Goal: Task Accomplishment & Management: Complete application form

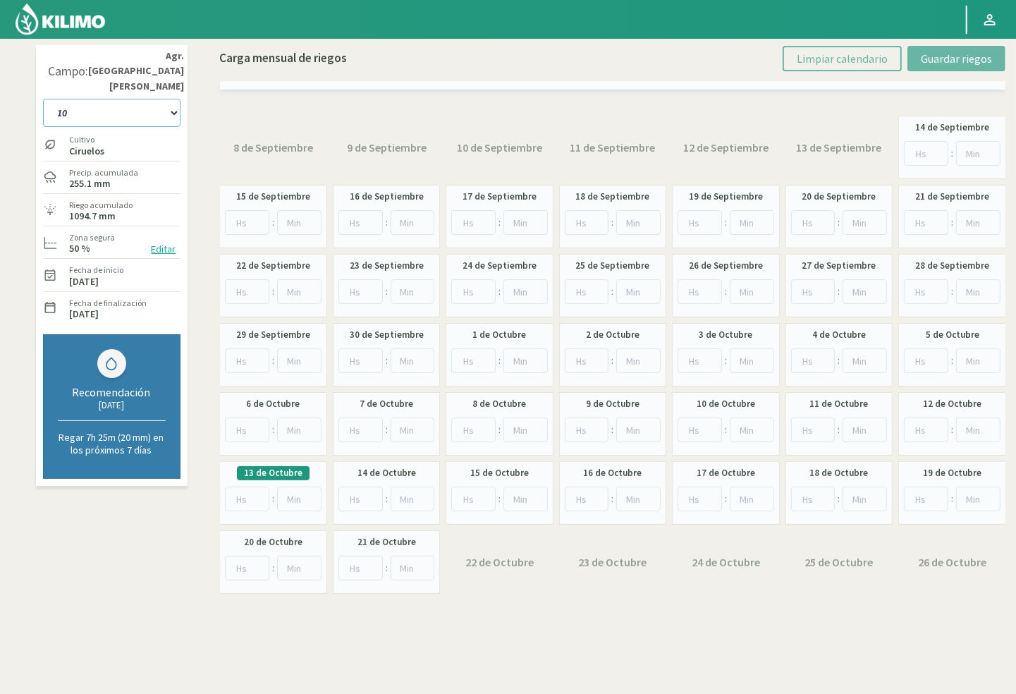
click at [130, 99] on select "10 11 12 13 1A 1B 26 27 E 3A 4 5 6 7 Cerezo 7 Ciruela 8 9 Equipo 1 2005 Sector …" at bounding box center [111, 113] width 137 height 28
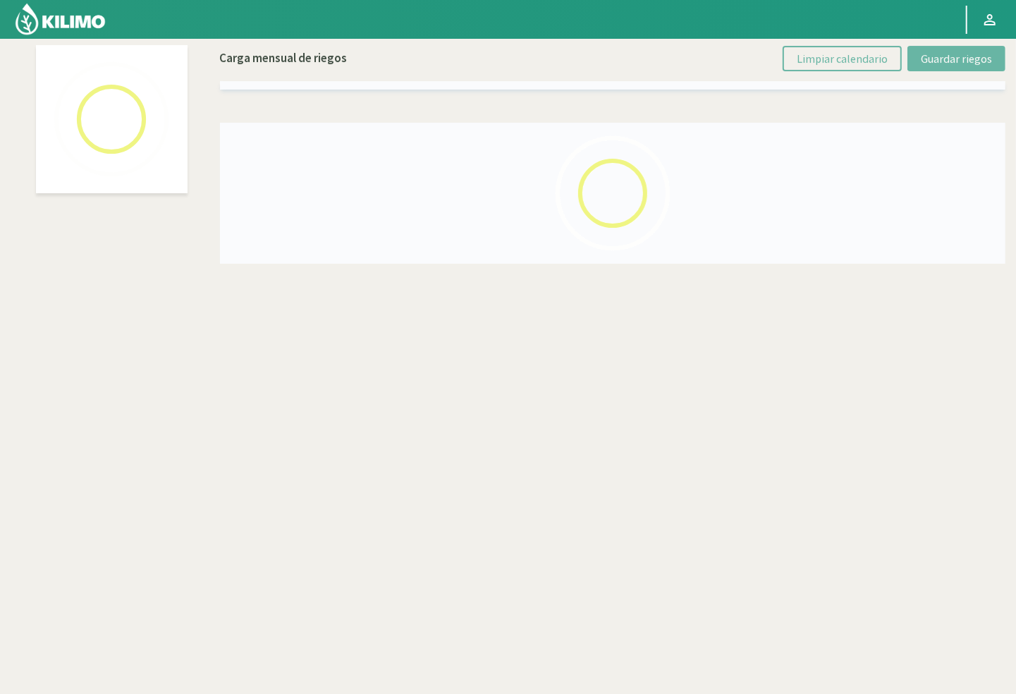
select select "46: Object"
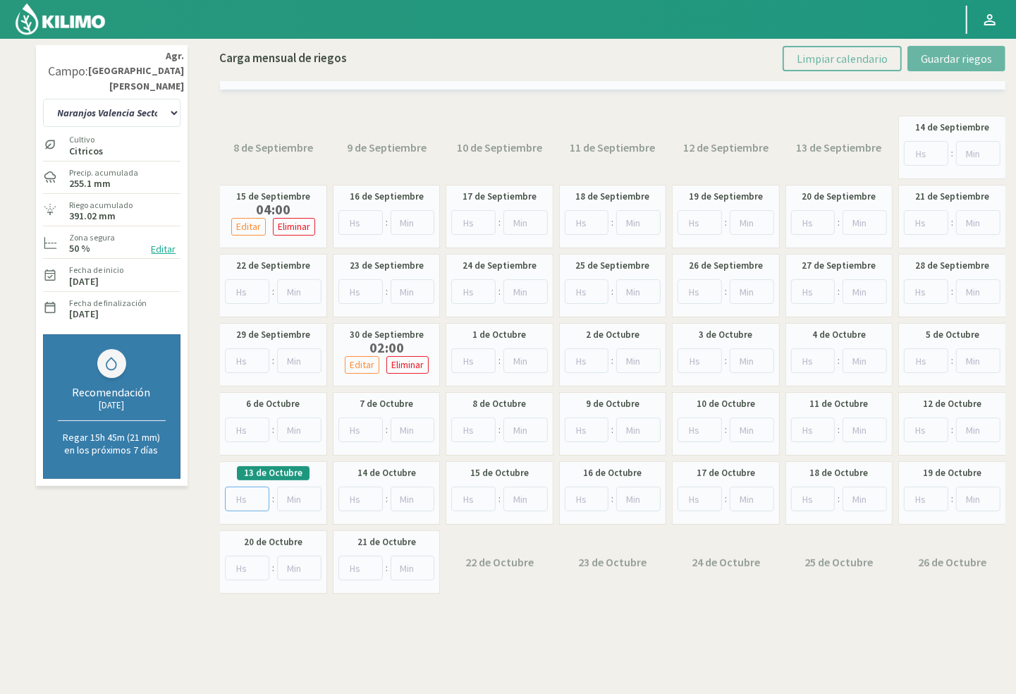
click at [235, 500] on input "number" at bounding box center [247, 498] width 44 height 25
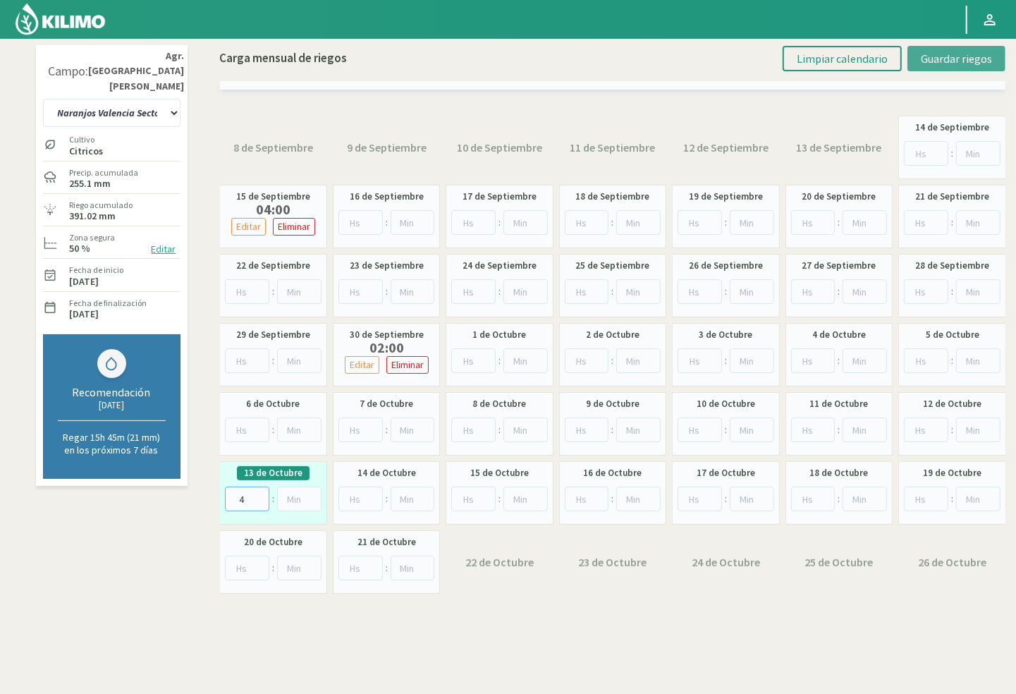
type input "4"
click at [935, 60] on span "Guardar riegos" at bounding box center [956, 58] width 71 height 14
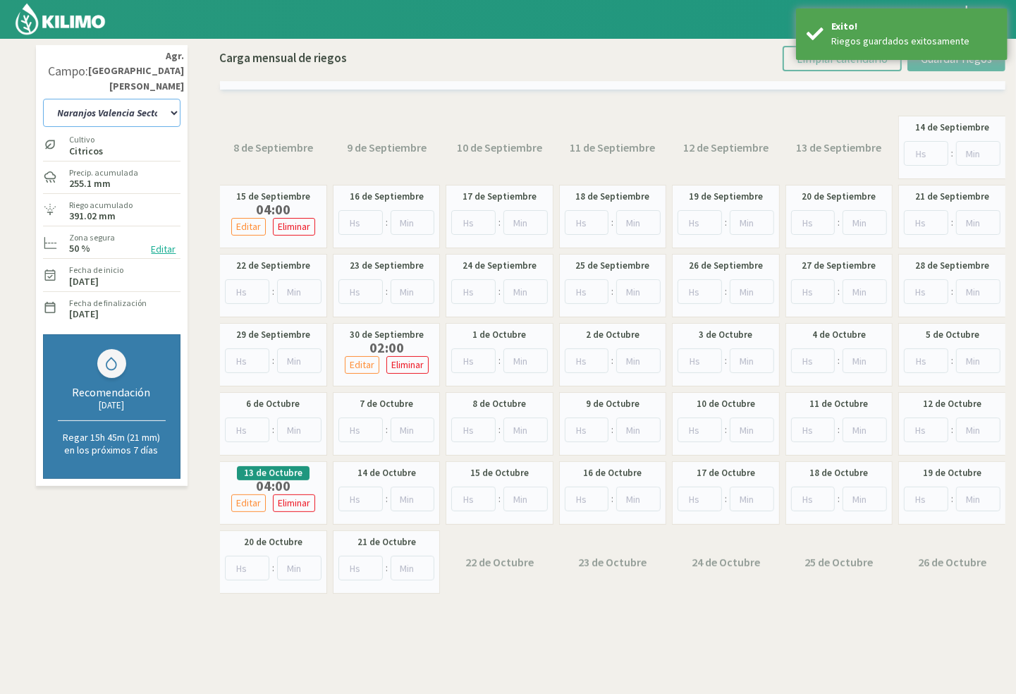
click at [153, 99] on select "10 11 12 13 1A 1B 26 27 E 3A 4 5 6 7 Cerezo 7 Ciruela 8 9 Equipo 1 2005 Sector …" at bounding box center [111, 113] width 137 height 28
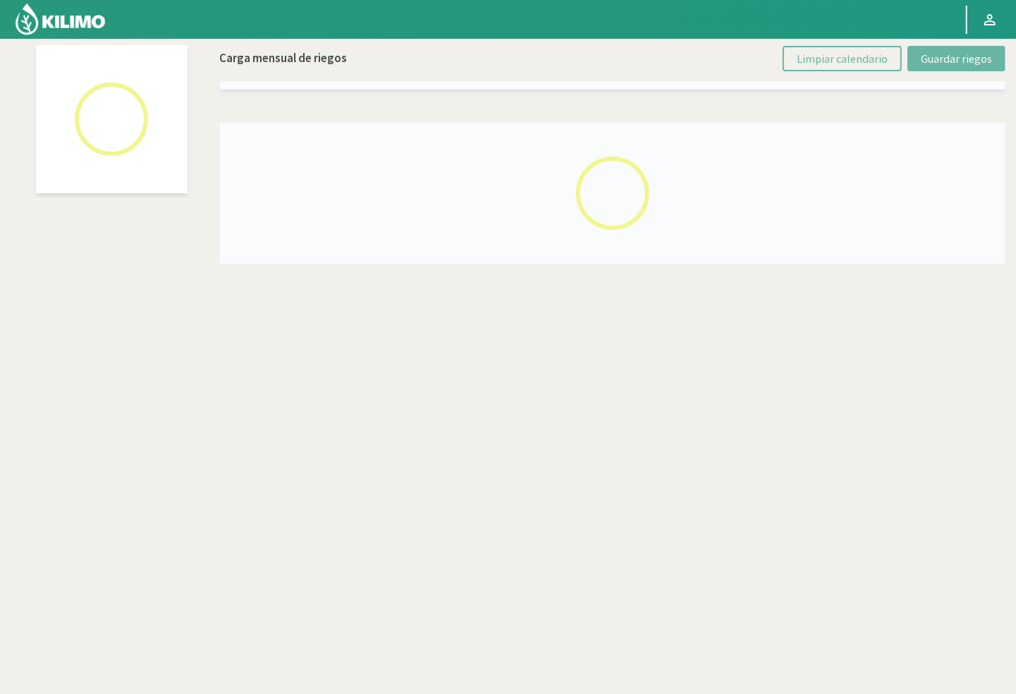
select select "12: Object"
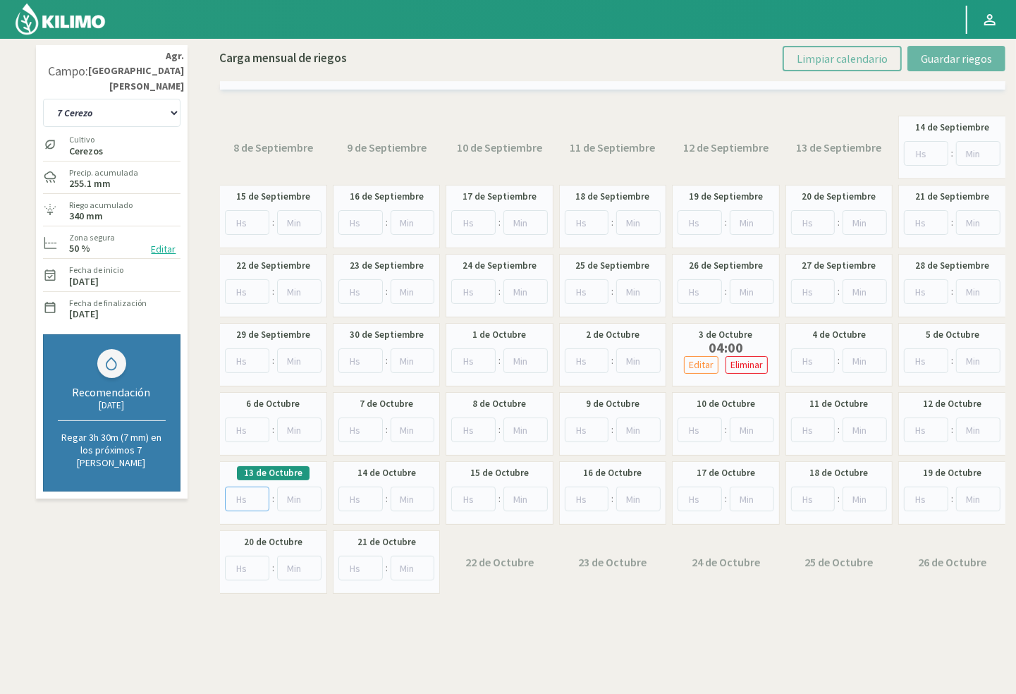
click at [245, 502] on input "number" at bounding box center [247, 498] width 44 height 25
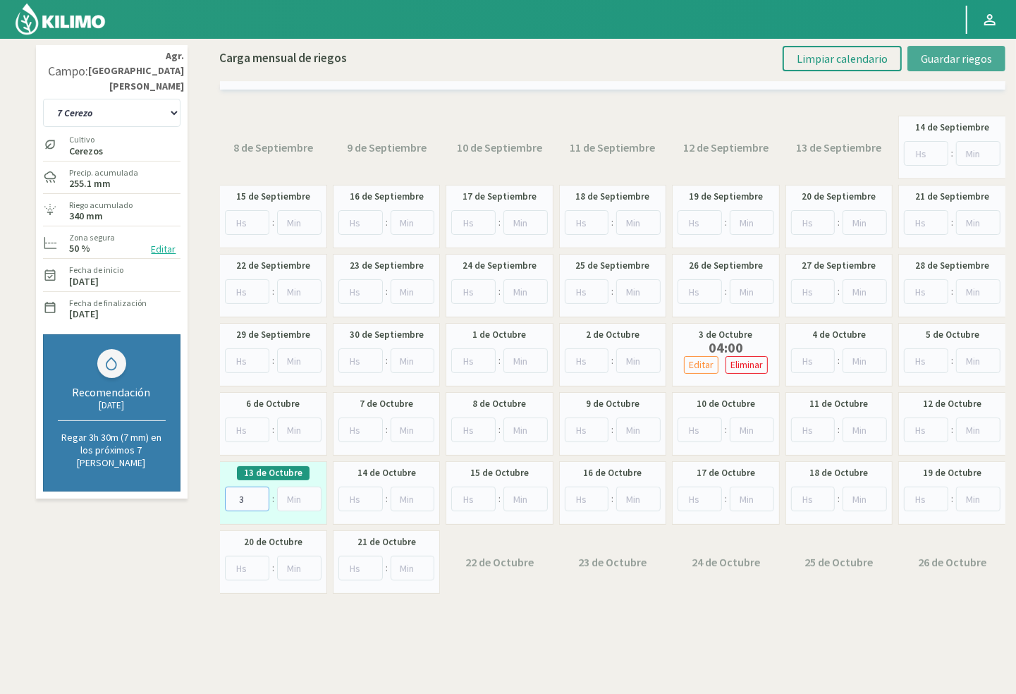
type input "3"
click at [959, 59] on span "Guardar riegos" at bounding box center [956, 58] width 71 height 14
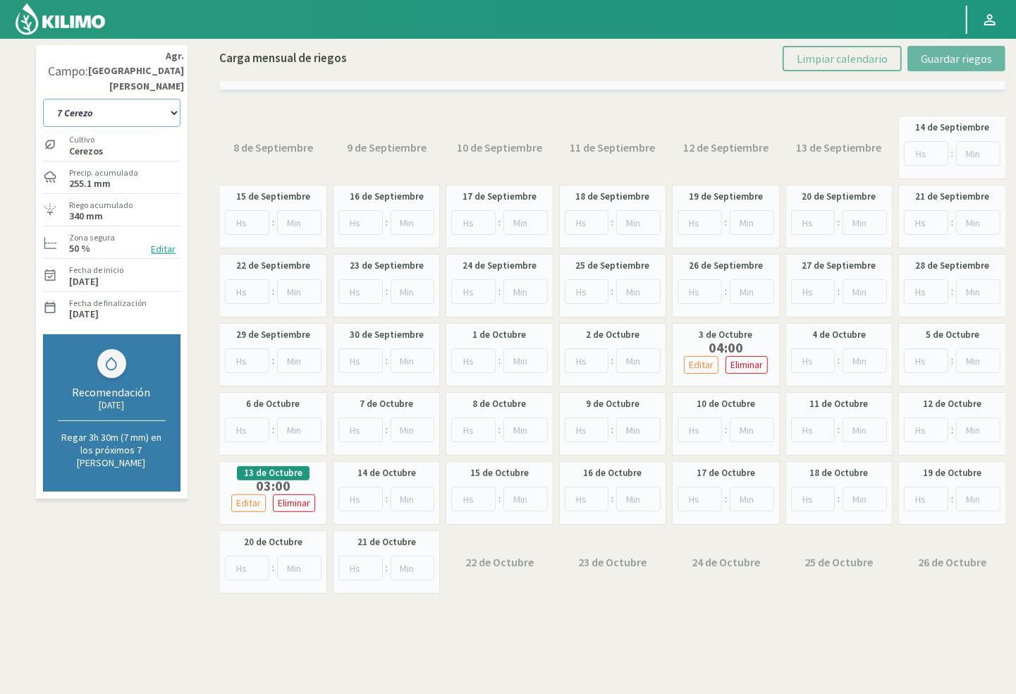
click at [158, 99] on select "10 11 12 13 1A 1B 26 27 E 3A 4 5 6 7 Cerezo 7 Ciruela 8 9 Equipo 1 2005 Sector …" at bounding box center [111, 113] width 137 height 28
click at [139, 99] on select "10 11 12 13 1A 1B 26 27 E 3A 4 5 6 7 Cerezo 7 Ciruela 8 9 Equipo 1 2005 Sector …" at bounding box center [111, 113] width 137 height 28
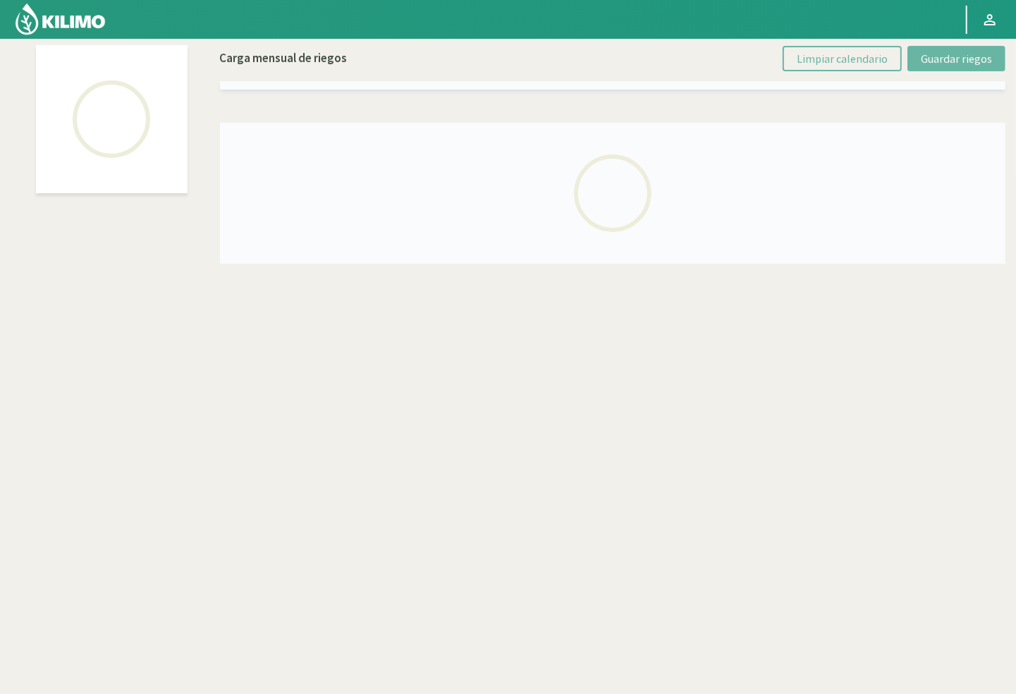
select select "43: Object"
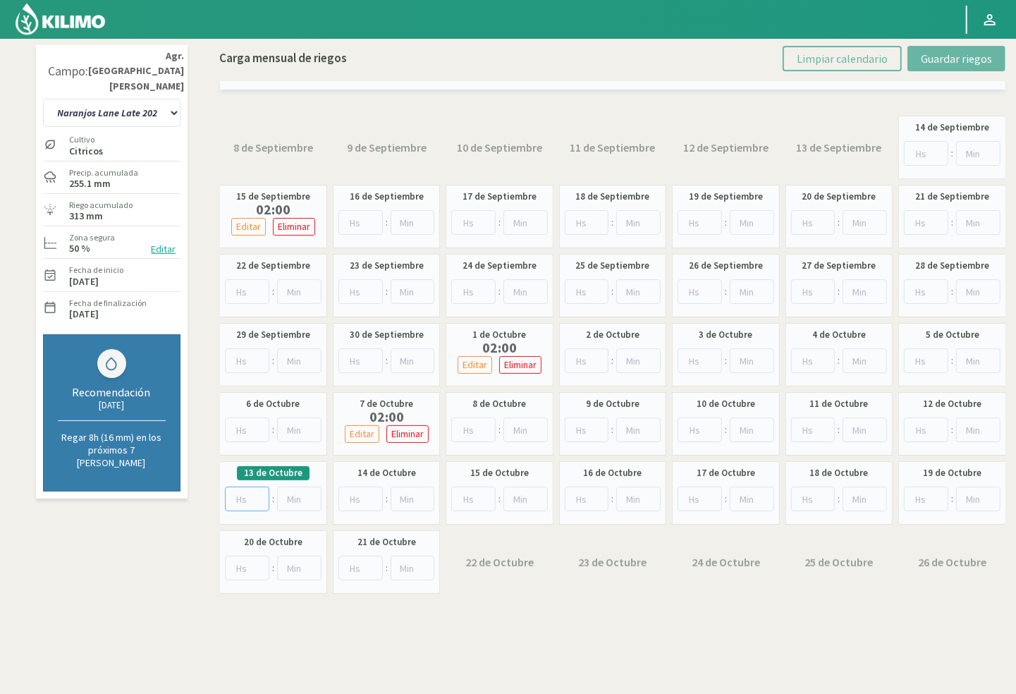
click at [235, 502] on input "number" at bounding box center [247, 498] width 44 height 25
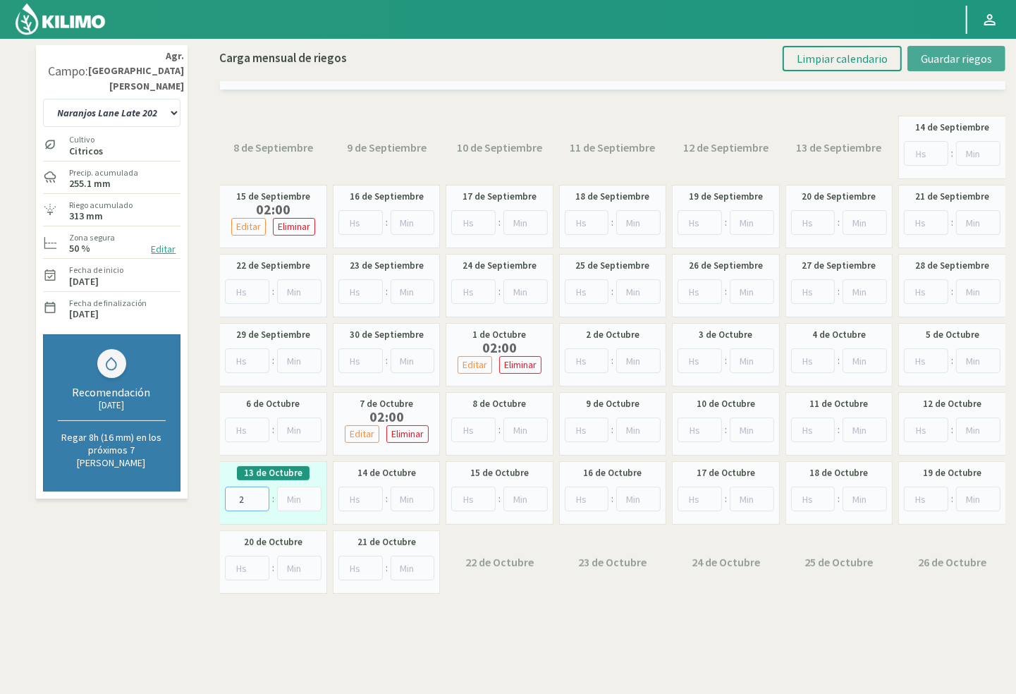
type input "2"
click at [945, 55] on span "Guardar riegos" at bounding box center [956, 58] width 71 height 14
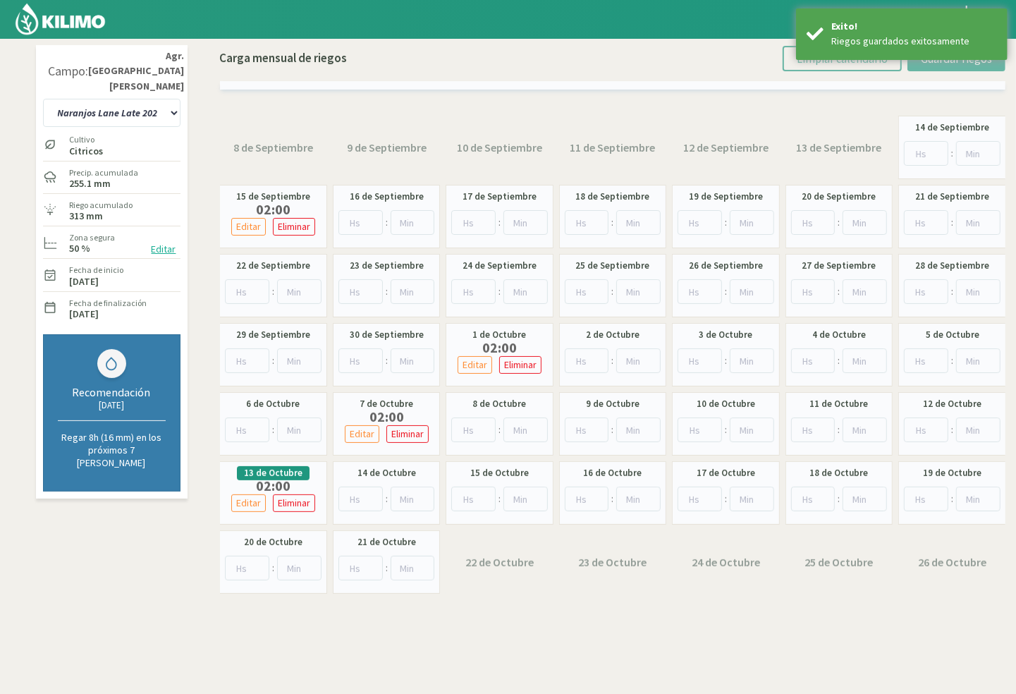
click at [136, 94] on div "10 11 12 13 1A 1B 26 27 E 3A 4 5 6 7 Cerezo 7 Ciruela 8 9 Equipo 1 2005 Sector …" at bounding box center [111, 111] width 137 height 35
click at [131, 99] on select "10 11 12 13 1A 1B 26 27 E 3A 4 5 6 7 Cerezo 7 Ciruela 8 9 Equipo 1 2005 Sector …" at bounding box center [111, 113] width 137 height 28
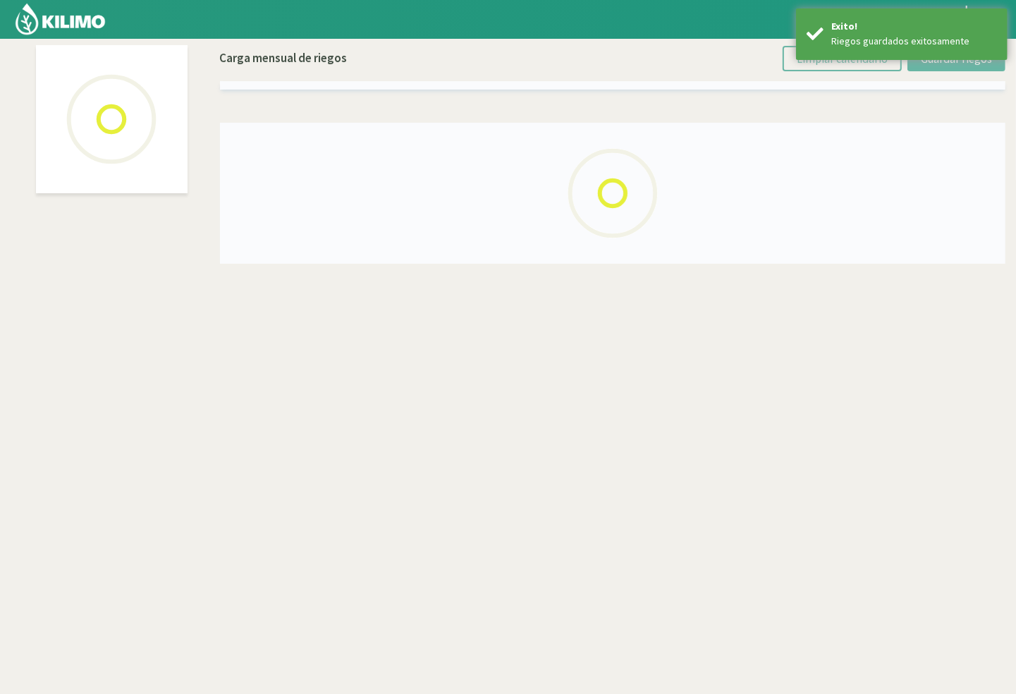
select select "42: Object"
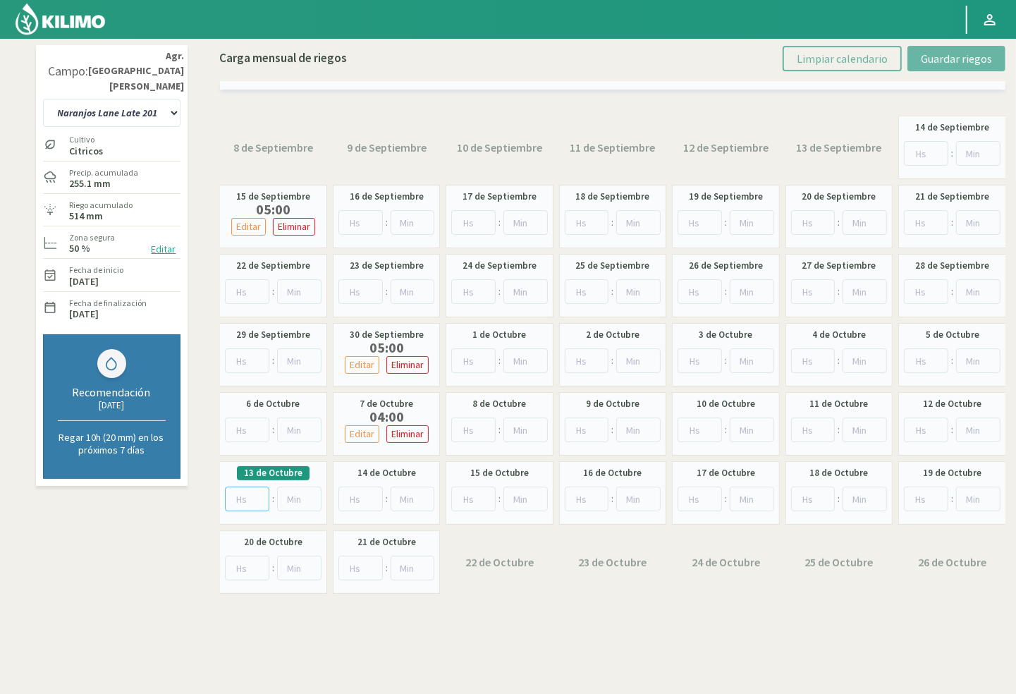
click at [248, 503] on input "number" at bounding box center [247, 498] width 44 height 25
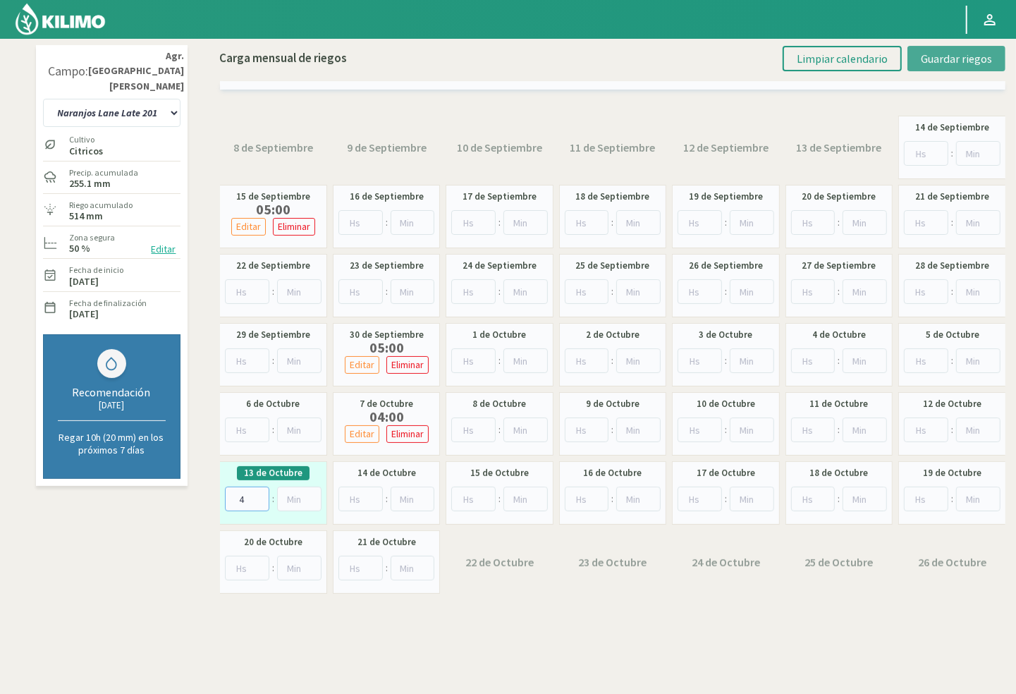
type input "4"
click at [930, 60] on span "Guardar riegos" at bounding box center [956, 58] width 71 height 14
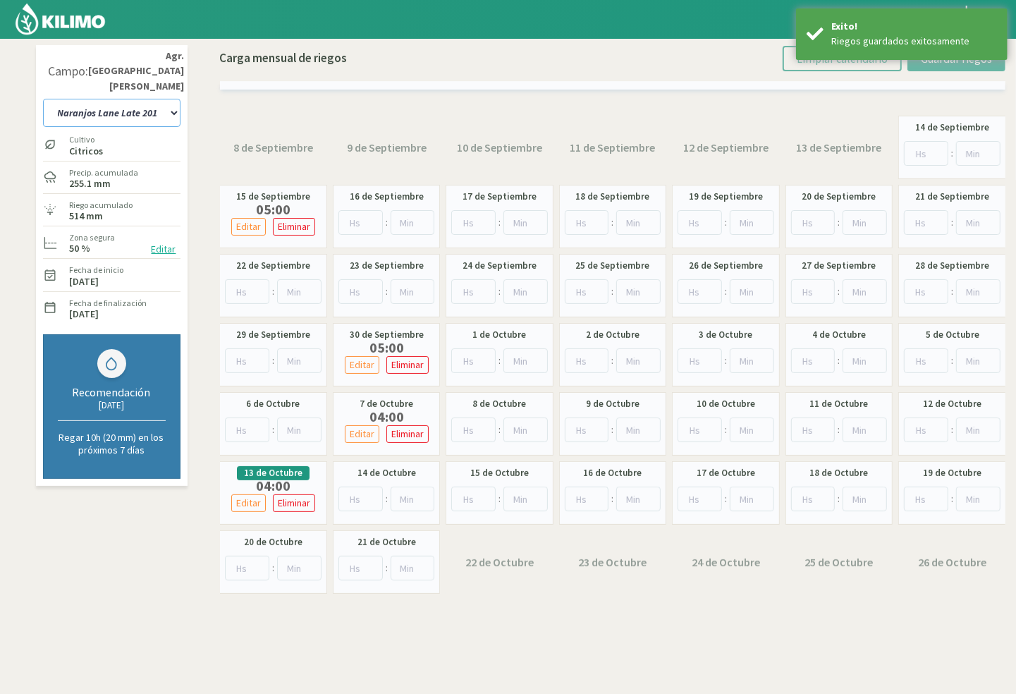
click at [145, 99] on select "10 11 12 13 1A 1B 26 27 E 3A 4 5 6 7 Cerezo 7 Ciruela 8 9 Equipo 1 2005 Sector …" at bounding box center [111, 113] width 137 height 28
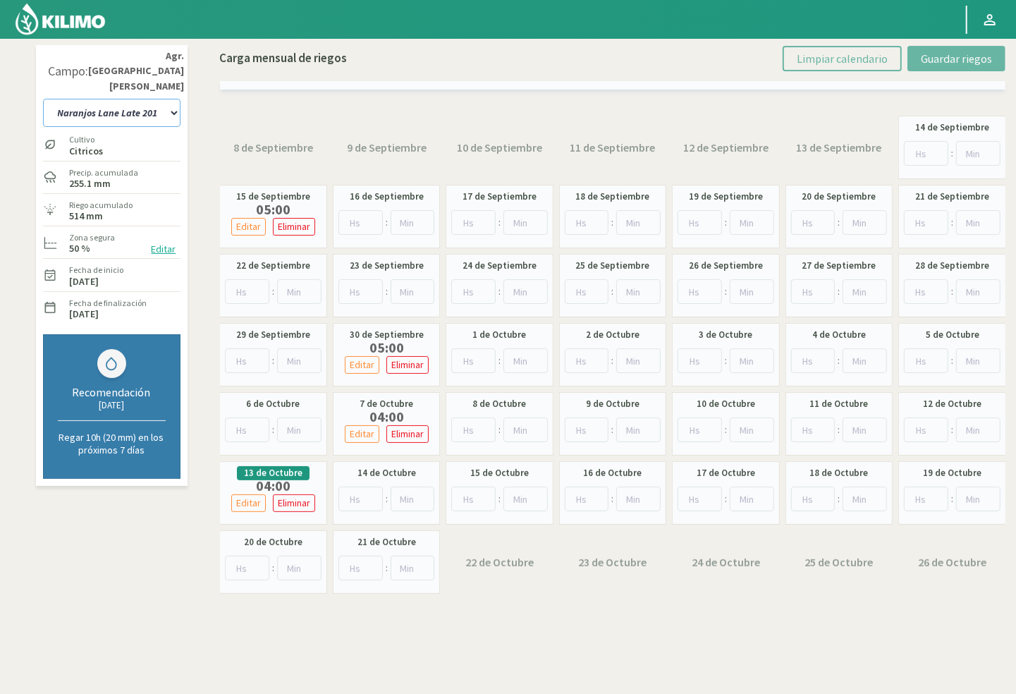
click at [145, 99] on select "10 11 12 13 1A 1B 26 27 E 3A 4 5 6 7 Cerezo 7 Ciruela 8 9 Equipo 1 2005 Sector …" at bounding box center [111, 113] width 137 height 28
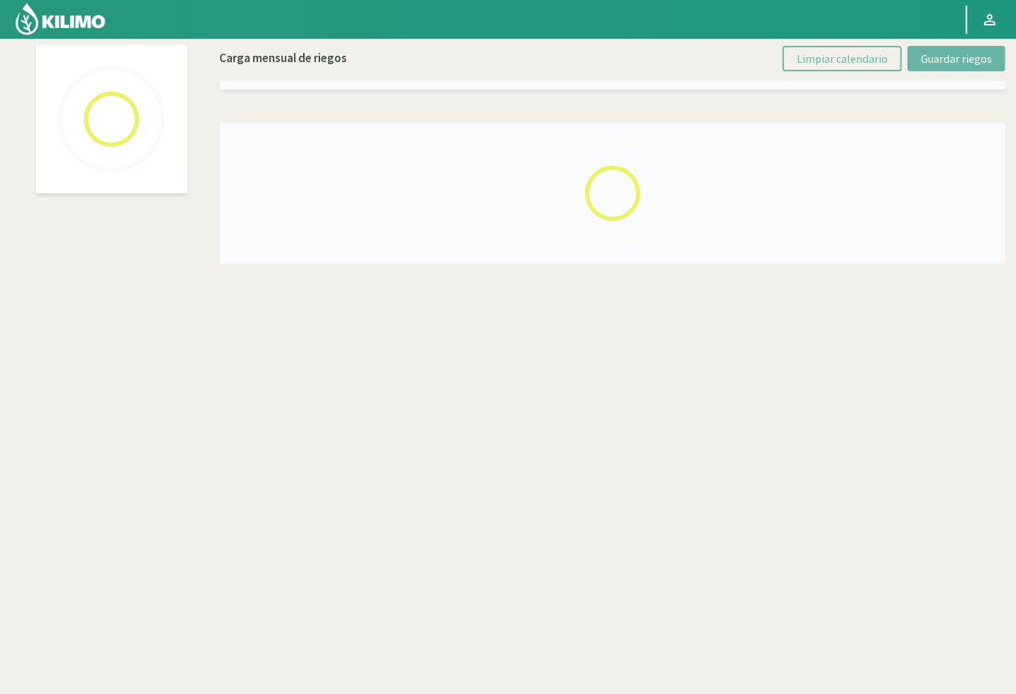
select select "40: Object"
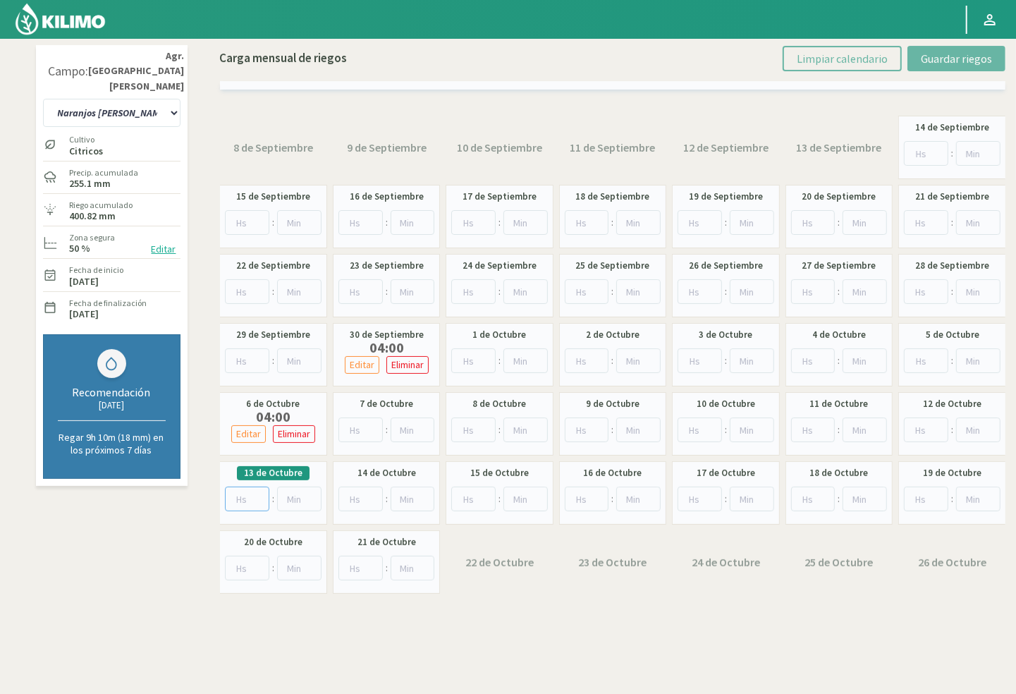
click at [250, 502] on input "number" at bounding box center [247, 498] width 44 height 25
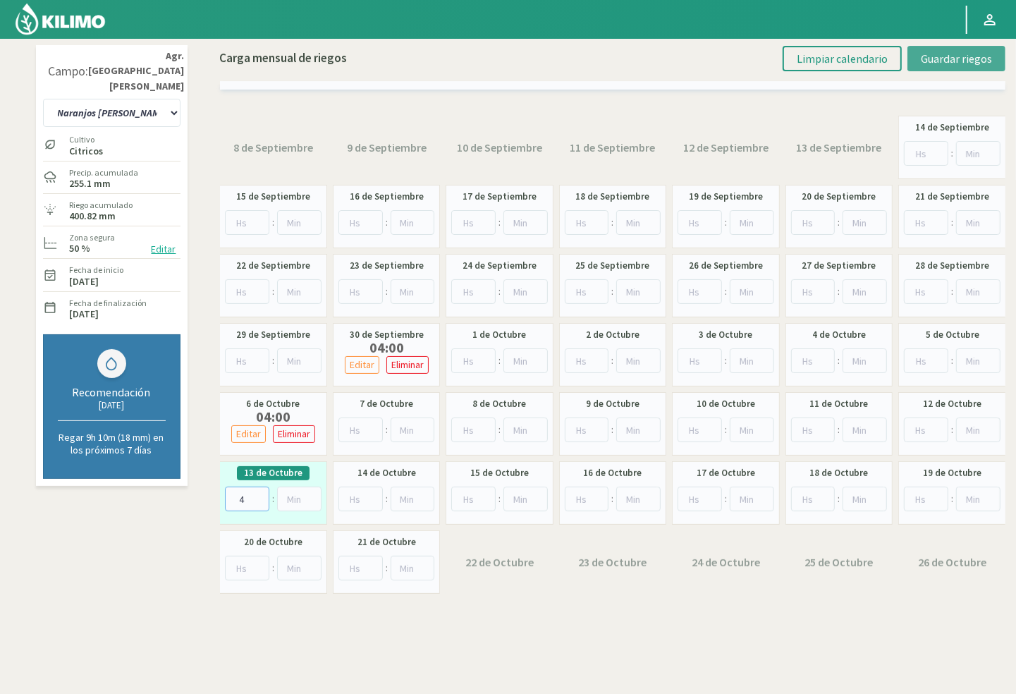
type input "4"
click at [952, 57] on span "Guardar riegos" at bounding box center [956, 58] width 71 height 14
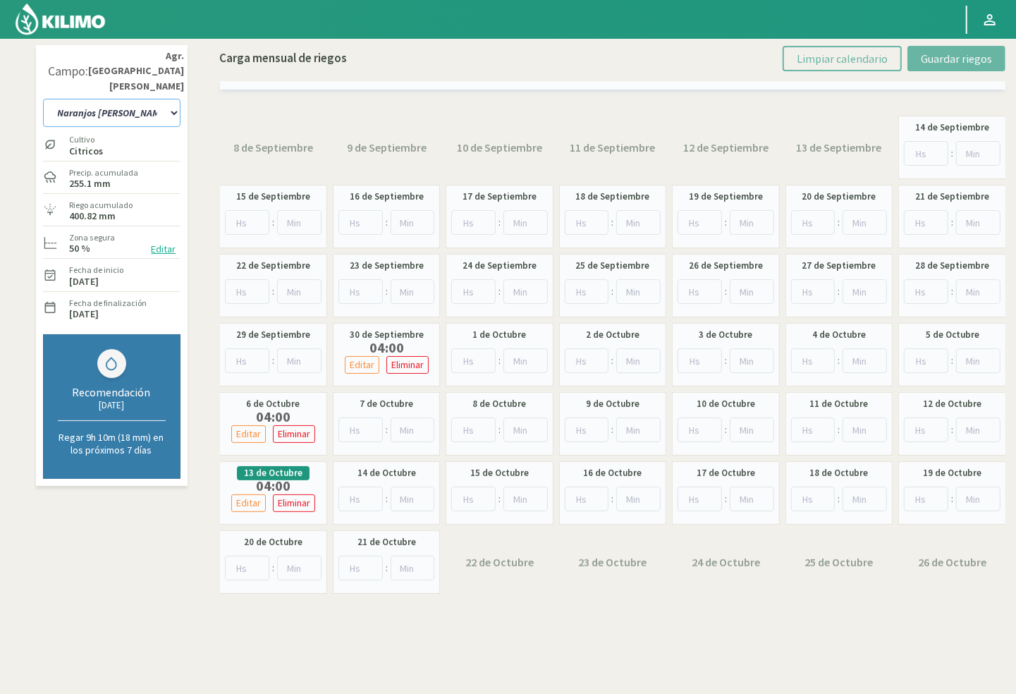
click at [140, 104] on select "10 11 12 13 1A 1B 26 27 E 3A 4 5 6 7 Cerezo 7 Ciruela 8 9 Equipo 1 2005 Sector …" at bounding box center [111, 113] width 137 height 28
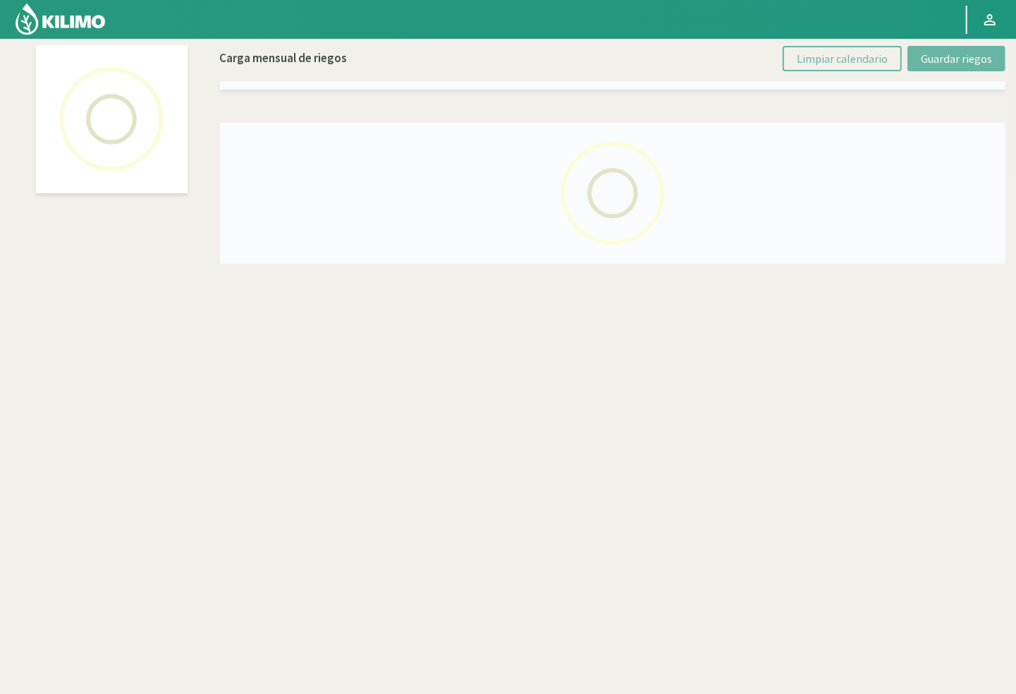
select select "64: Object"
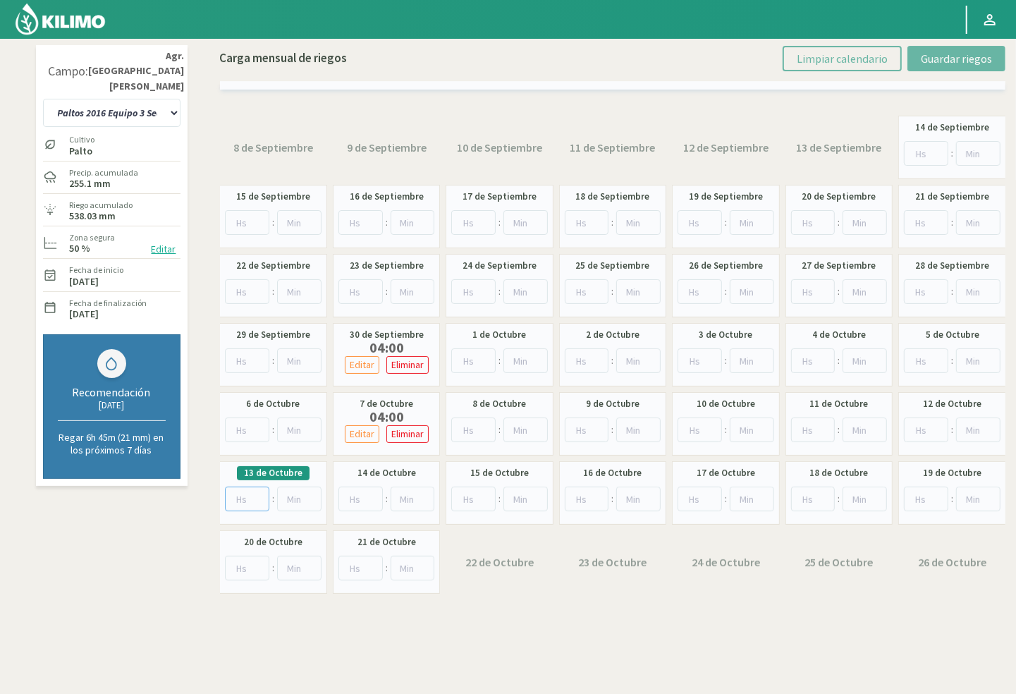
click at [242, 505] on input "number" at bounding box center [247, 498] width 44 height 25
click at [145, 102] on select "10 11 12 13 1A 1B 26 27 E 3A 4 5 6 7 Cerezo 7 Ciruela 8 9 Equipo 1 2005 Sector …" at bounding box center [111, 113] width 137 height 28
click at [145, 99] on select "10 11 12 13 1A 1B 26 27 E 3A 4 5 6 7 Cerezo 7 Ciruela 8 9 Equipo 1 2005 Sector …" at bounding box center [111, 113] width 137 height 28
click at [234, 503] on input "number" at bounding box center [247, 498] width 44 height 25
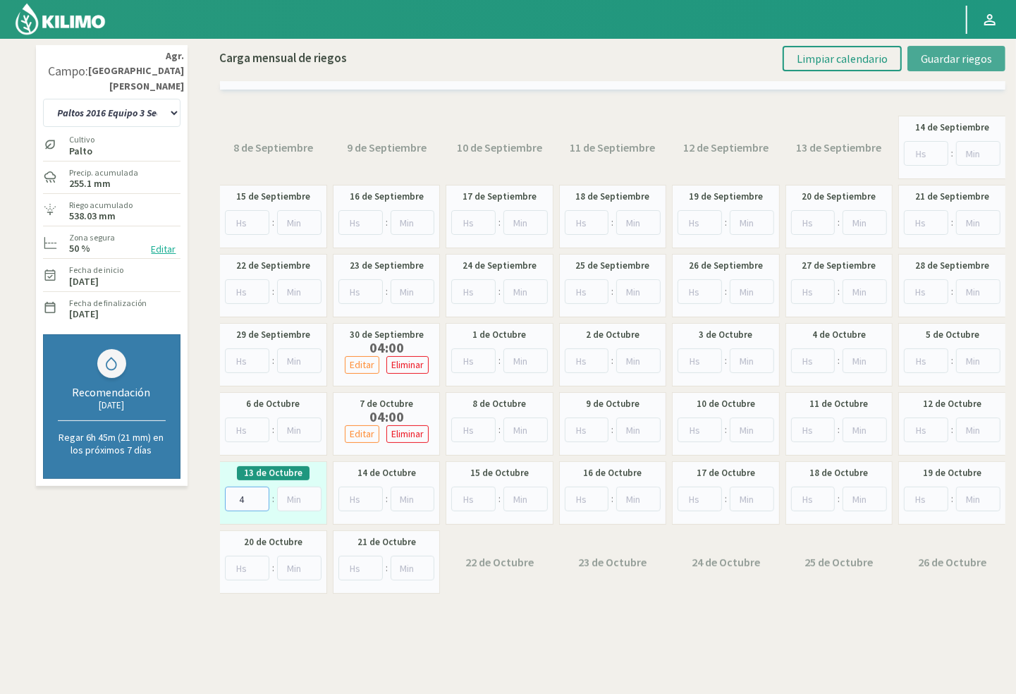
type input "4"
click at [942, 66] on button "Guardar riegos" at bounding box center [956, 58] width 98 height 25
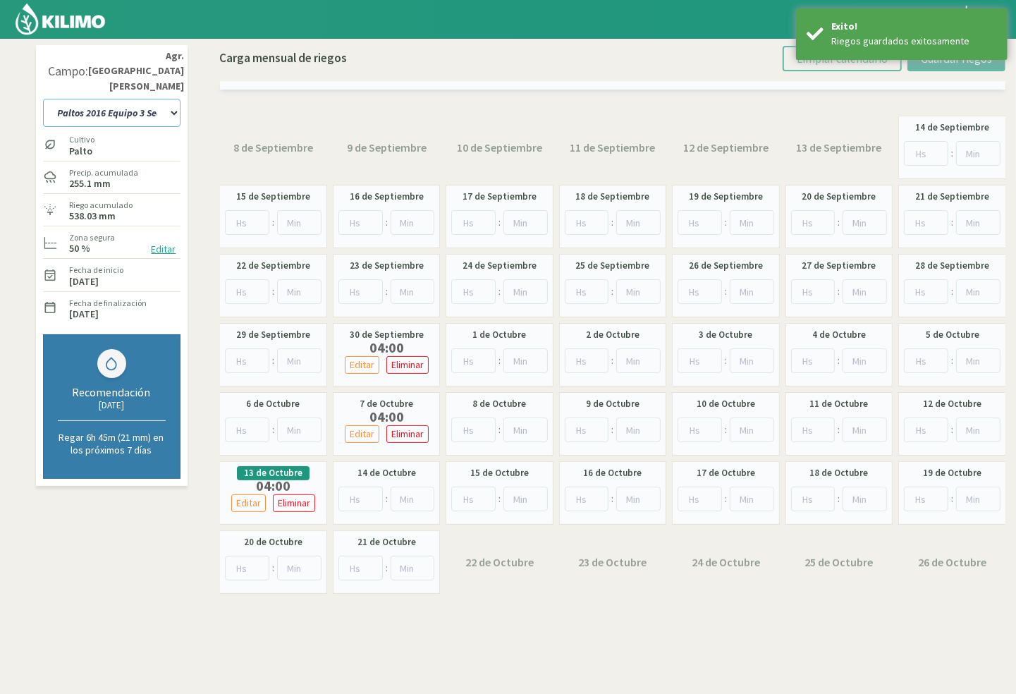
click at [147, 100] on select "10 11 12 13 1A 1B 26 27 E 3A 4 5 6 7 Cerezo 7 Ciruela 8 9 Equipo 1 2005 Sector …" at bounding box center [111, 113] width 137 height 28
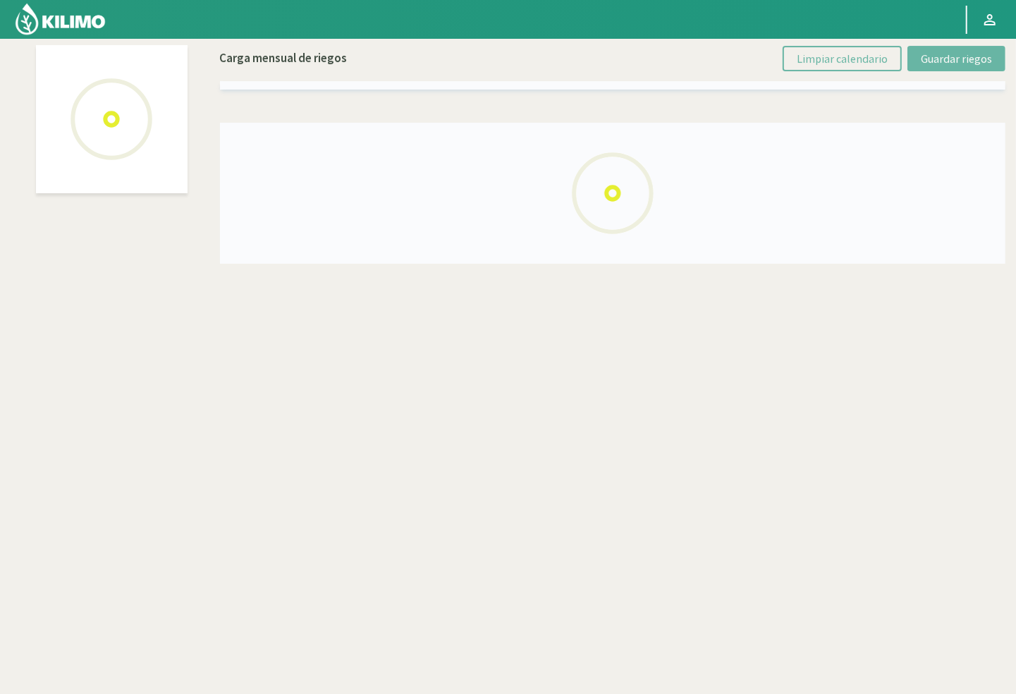
select select "59: Object"
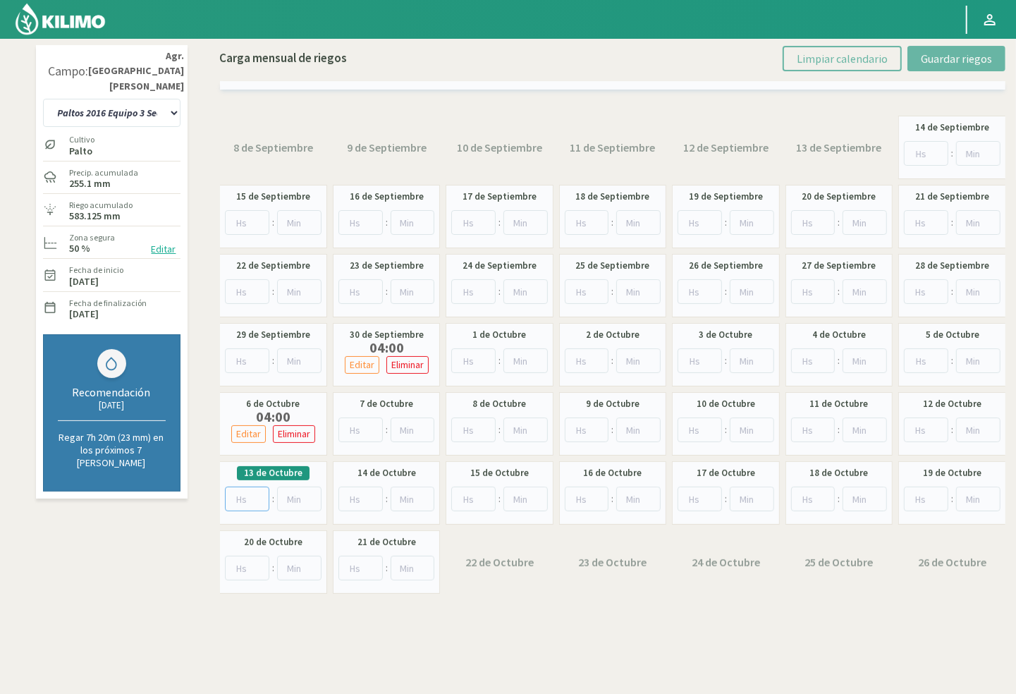
click at [229, 489] on input "number" at bounding box center [247, 498] width 44 height 25
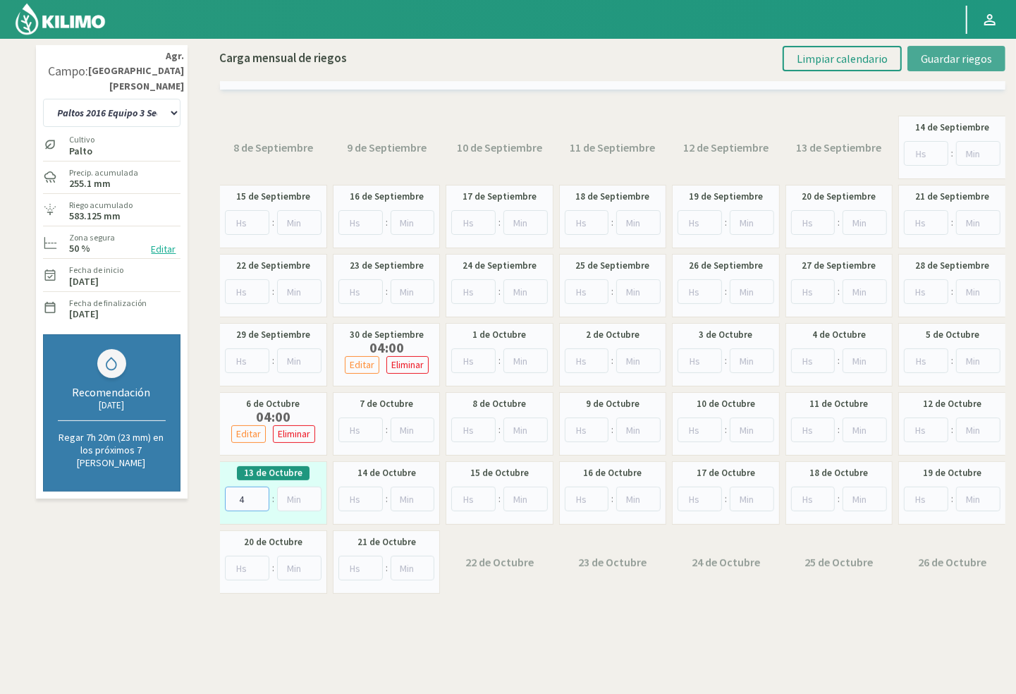
type input "4"
click at [954, 51] on span "Guardar riegos" at bounding box center [956, 58] width 71 height 14
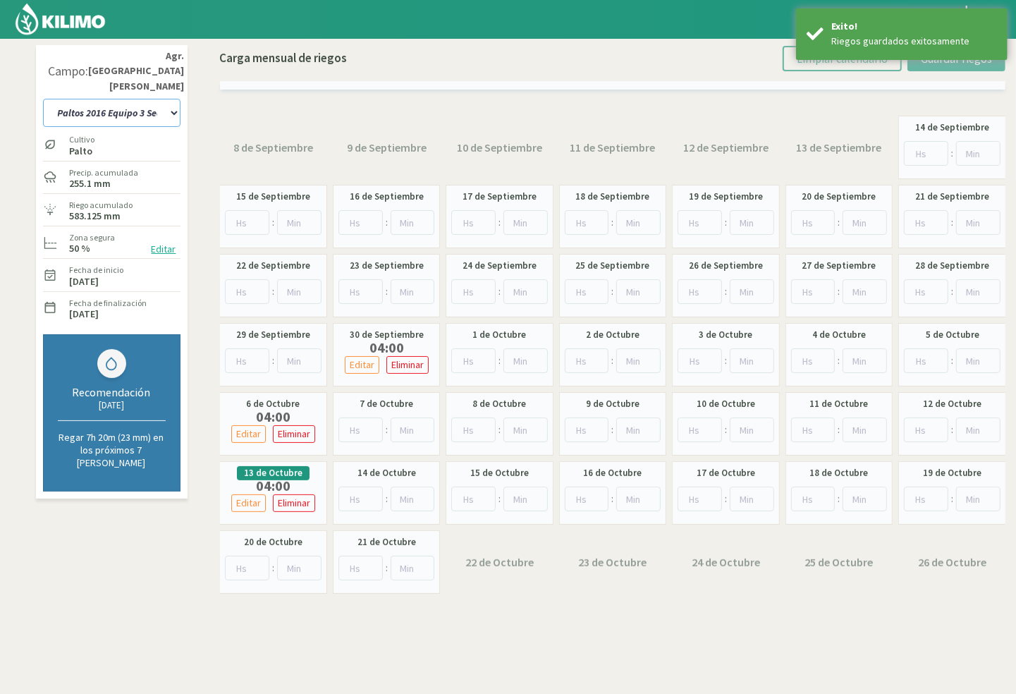
click at [116, 102] on select "10 11 12 13 1A 1B 26 27 E 3A 4 5 6 7 Cerezo 7 Ciruela 8 9 Equipo 1 2005 Sector …" at bounding box center [111, 113] width 137 height 28
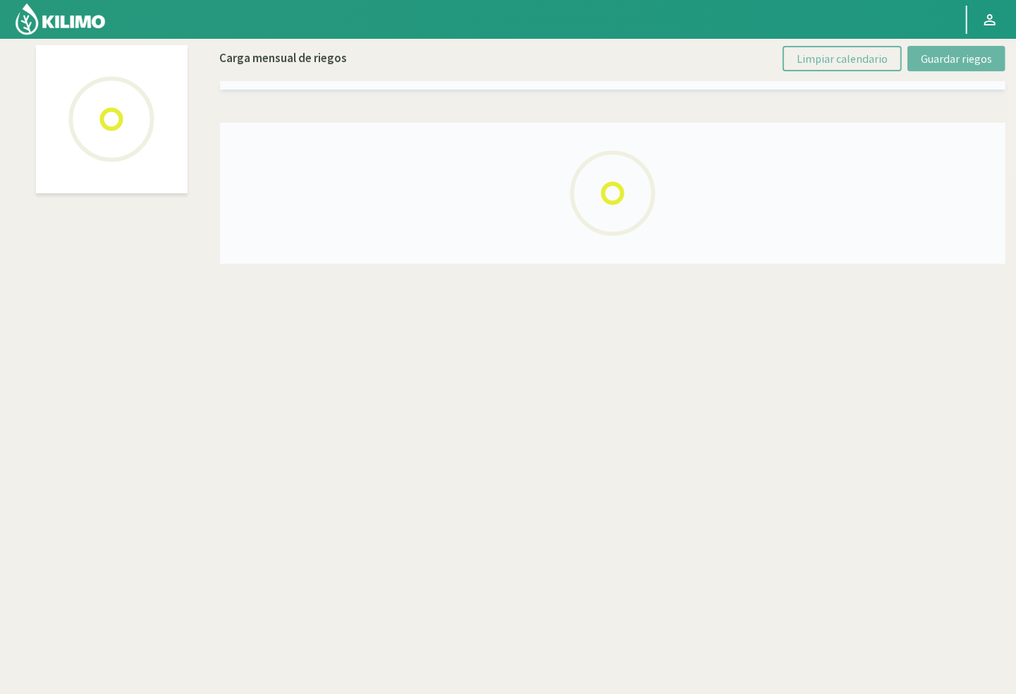
select select "32: Object"
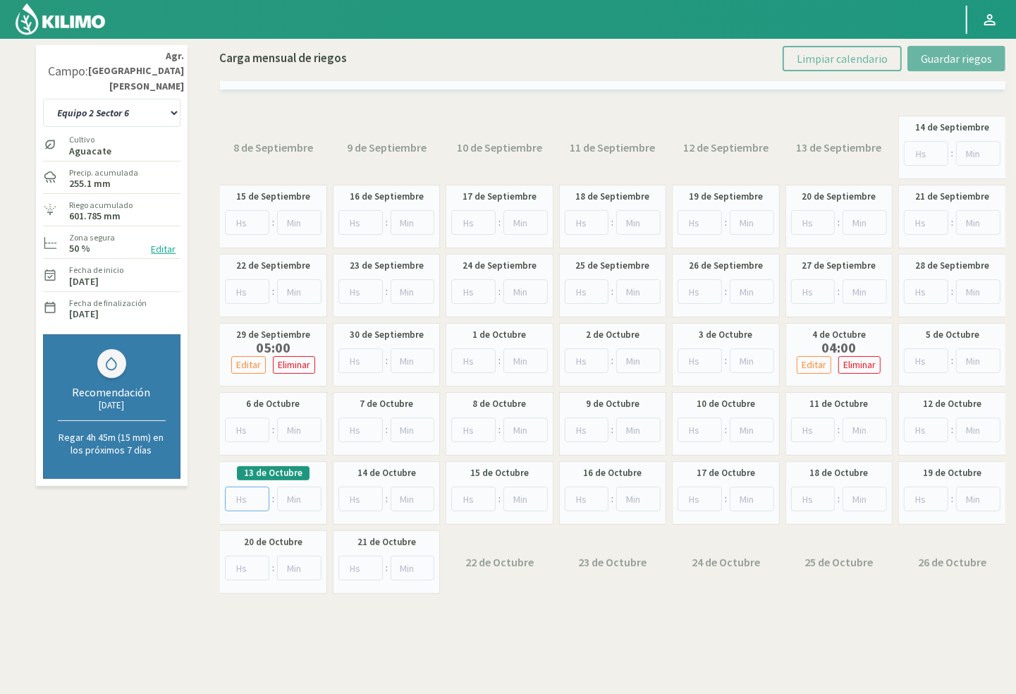
click at [242, 493] on input "number" at bounding box center [247, 498] width 44 height 25
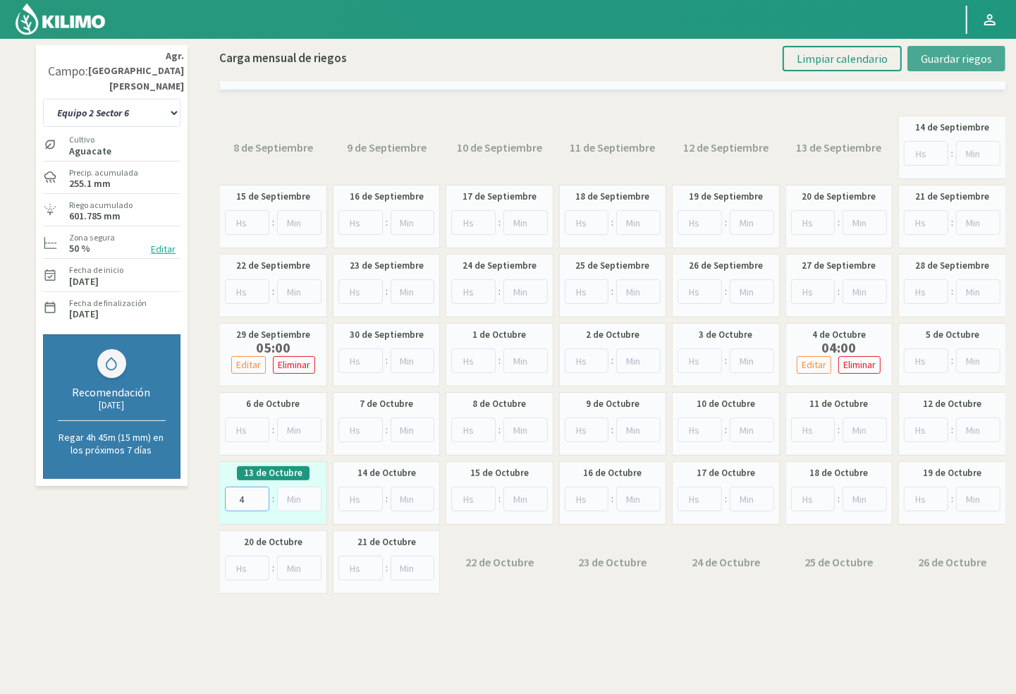
type input "4"
click at [926, 63] on span "Guardar riegos" at bounding box center [956, 58] width 71 height 14
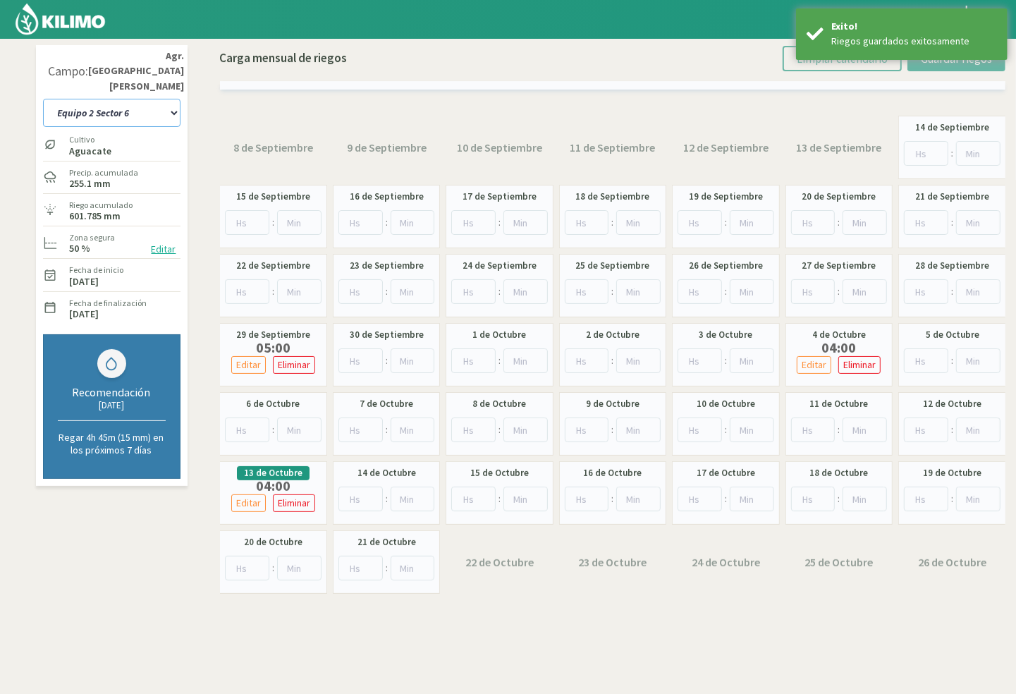
click at [114, 99] on select "10 11 12 13 1A 1B 26 27 E 3A 4 5 6 7 Cerezo 7 Ciruela 8 9 Equipo 1 2005 Sector …" at bounding box center [111, 113] width 137 height 28
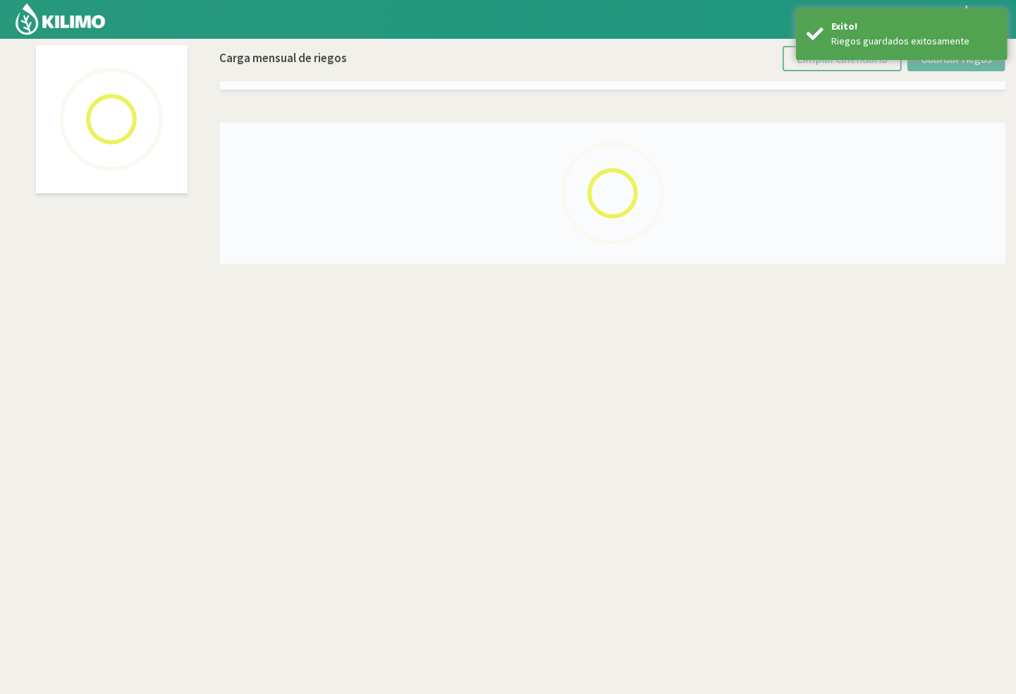
select select "27: Object"
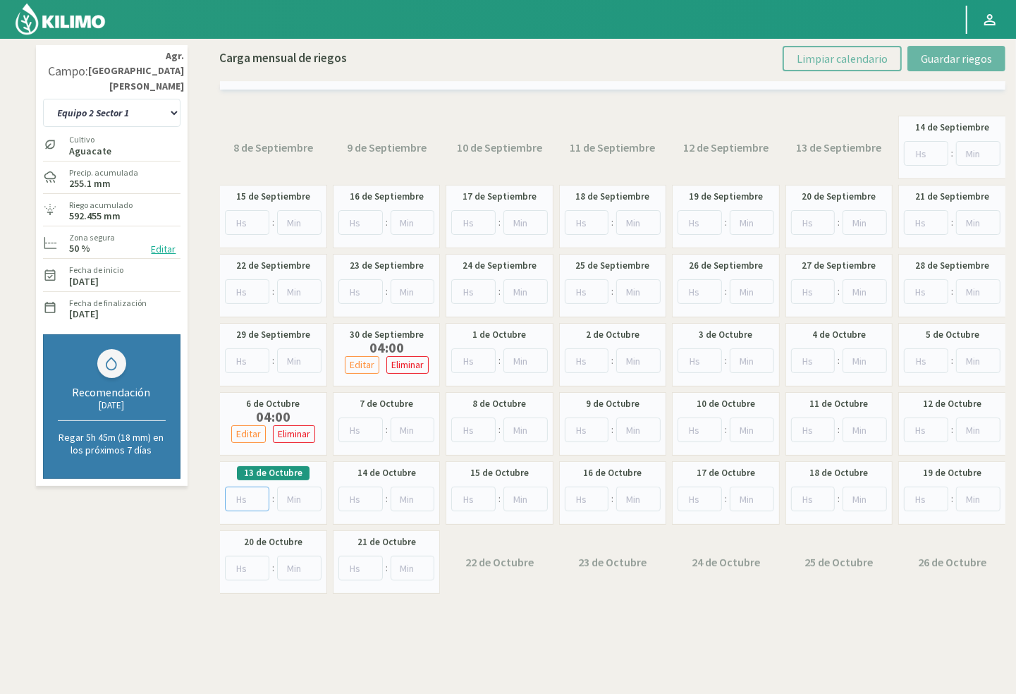
click at [240, 502] on input "number" at bounding box center [247, 498] width 44 height 25
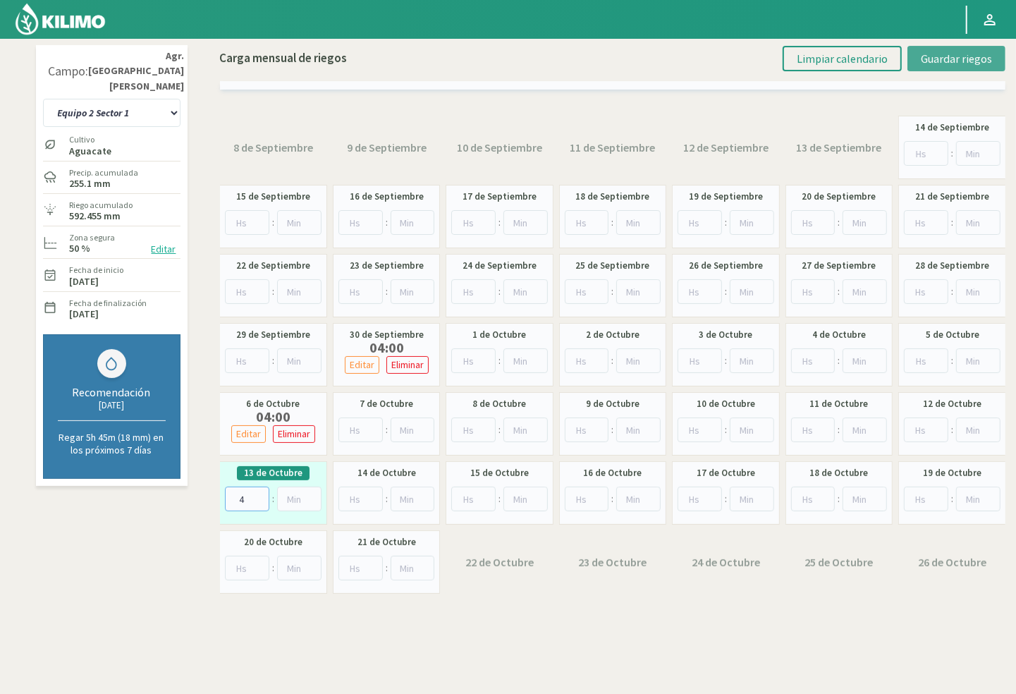
type input "4"
click at [942, 48] on button "Guardar riegos" at bounding box center [956, 58] width 98 height 25
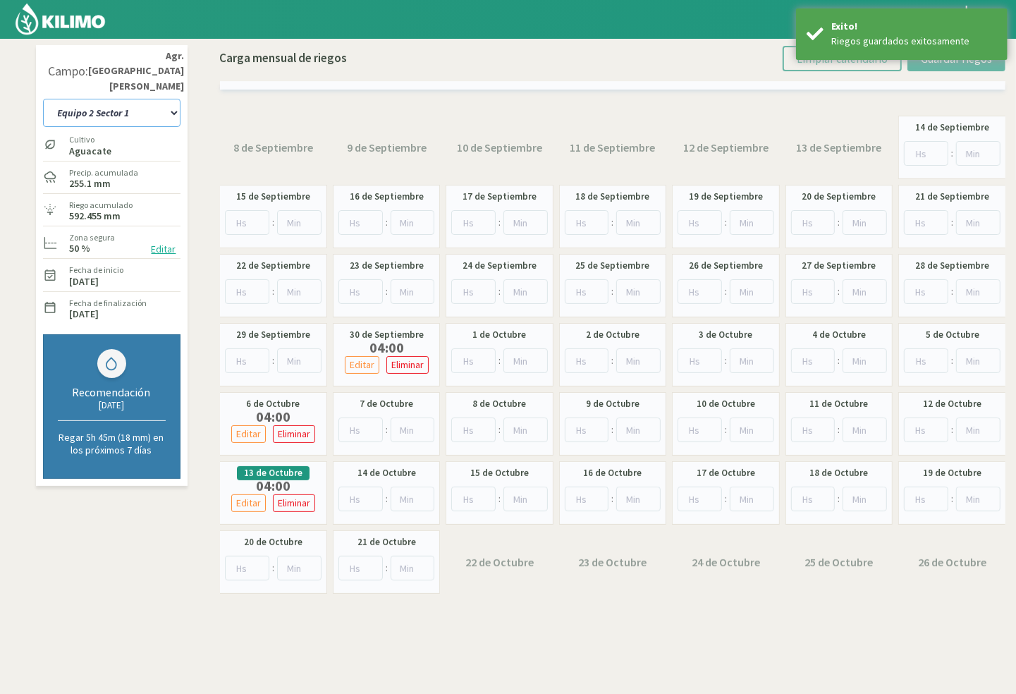
click at [127, 102] on select "10 11 12 13 1A 1B 26 27 E 3A 4 5 6 7 Cerezo 7 Ciruela 8 9 Equipo 1 2005 Sector …" at bounding box center [111, 113] width 137 height 28
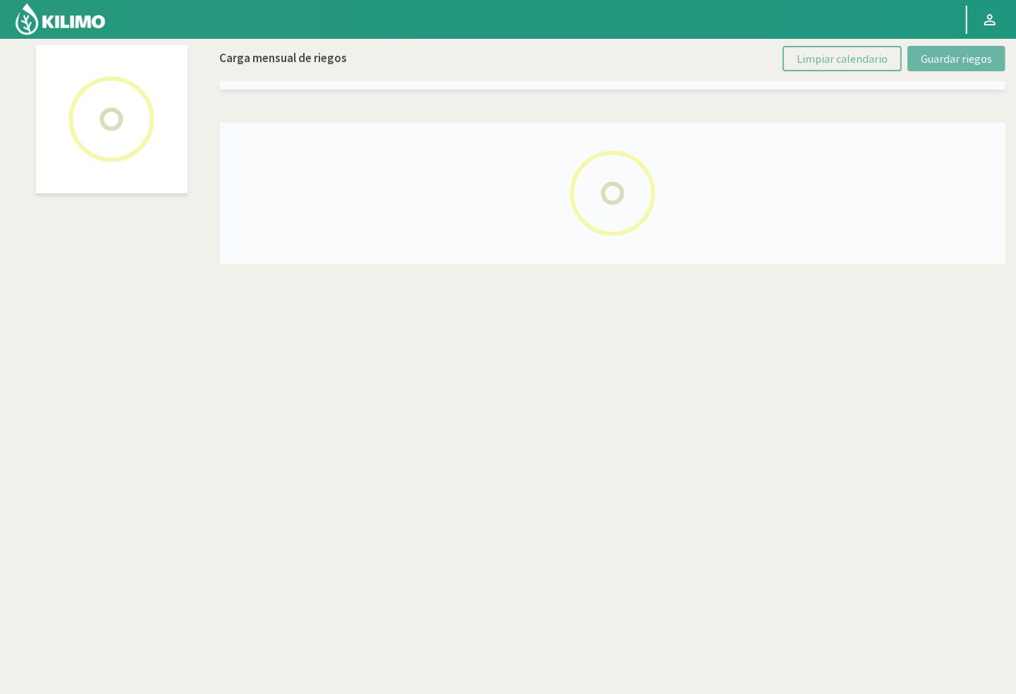
select select "55: Object"
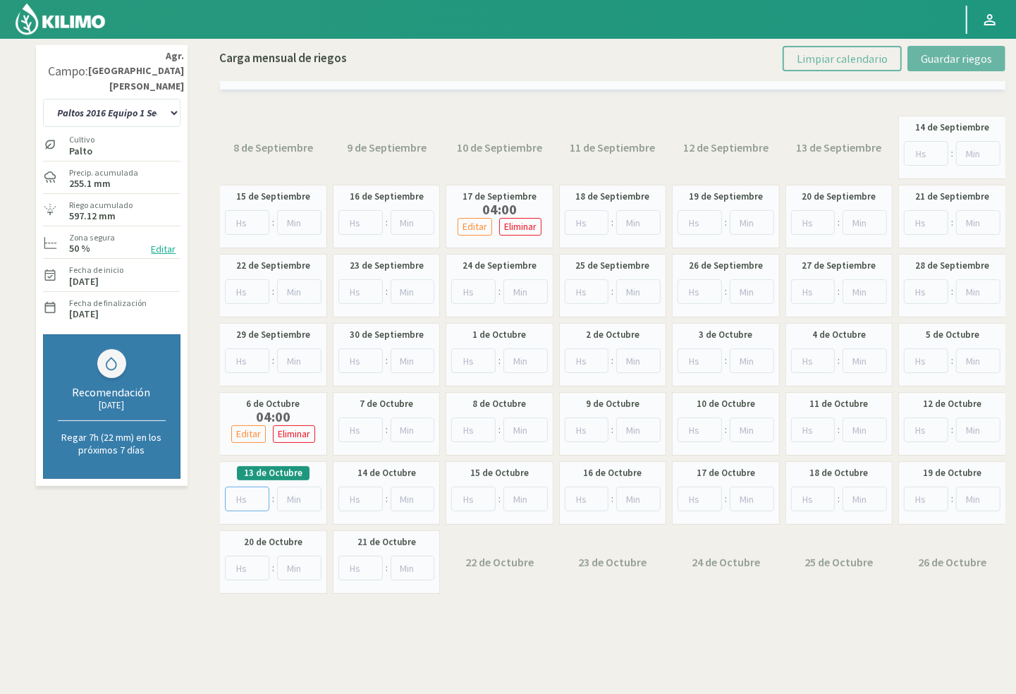
click at [238, 493] on input "number" at bounding box center [247, 498] width 44 height 25
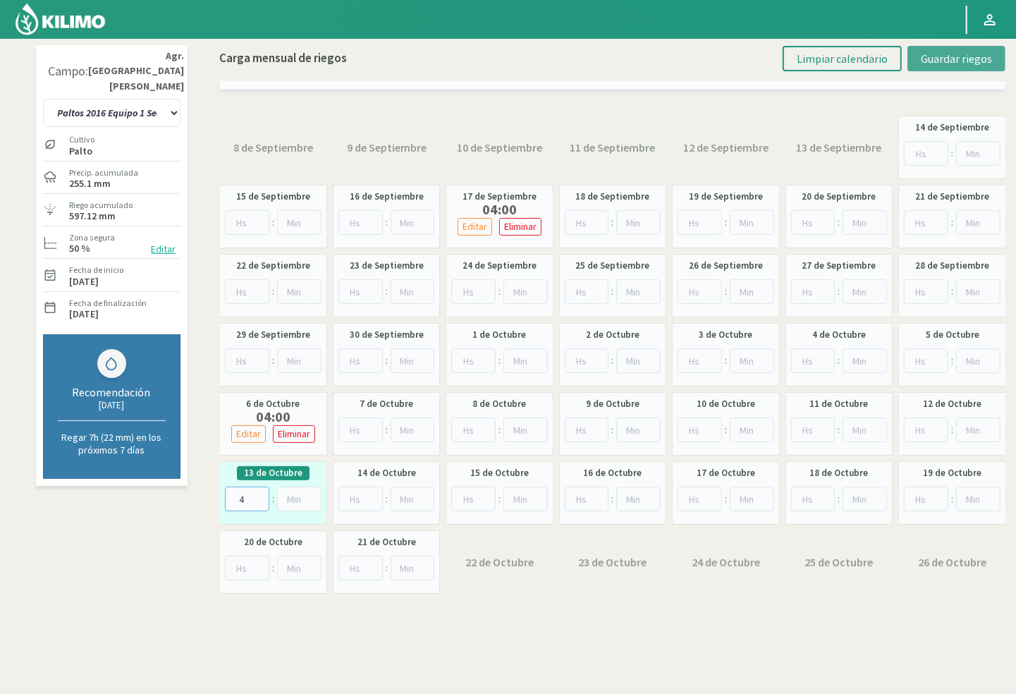
type input "4"
click at [928, 54] on span "Guardar riegos" at bounding box center [956, 58] width 71 height 14
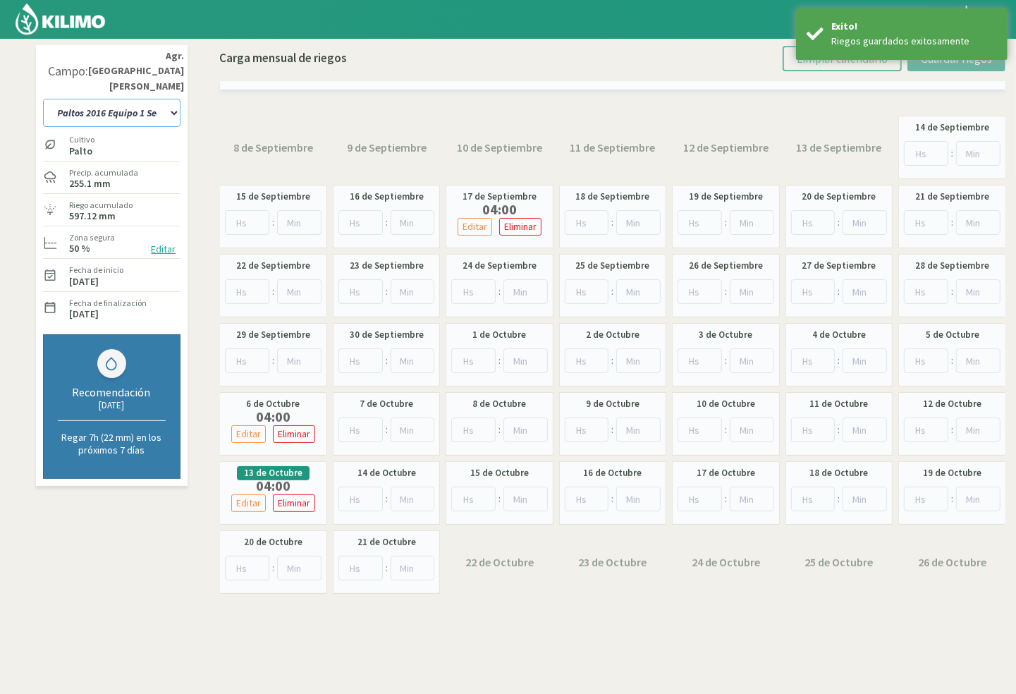
click at [91, 99] on select "10 11 12 13 1A 1B 26 27 E 3A 4 5 6 7 Cerezo 7 Ciruela 8 9 Equipo 1 2005 Sector …" at bounding box center [111, 113] width 137 height 28
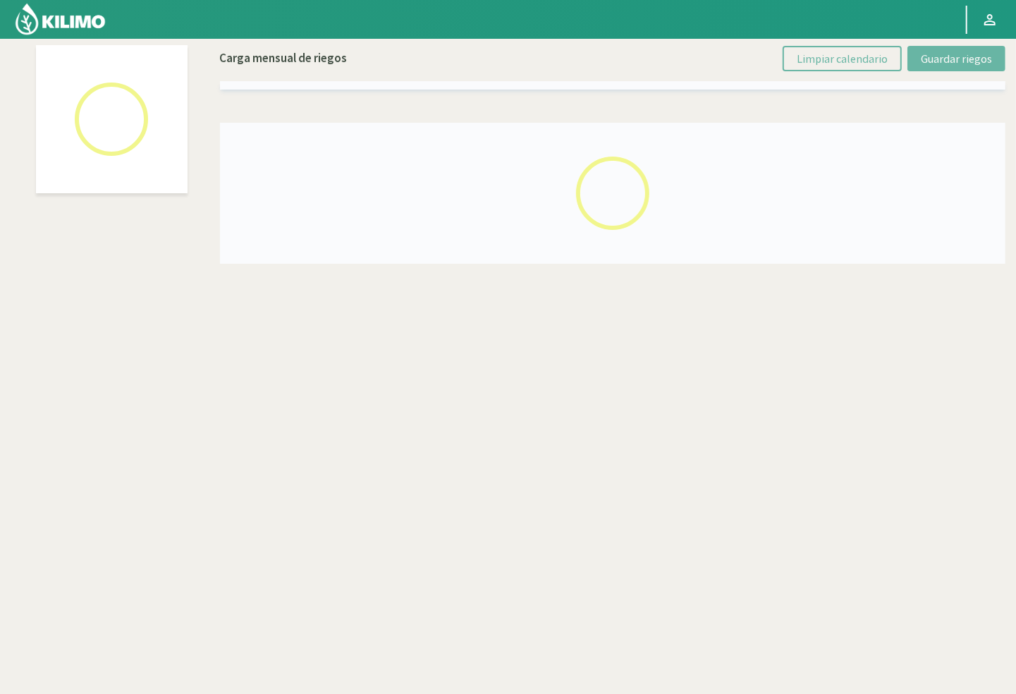
select select "35: Object"
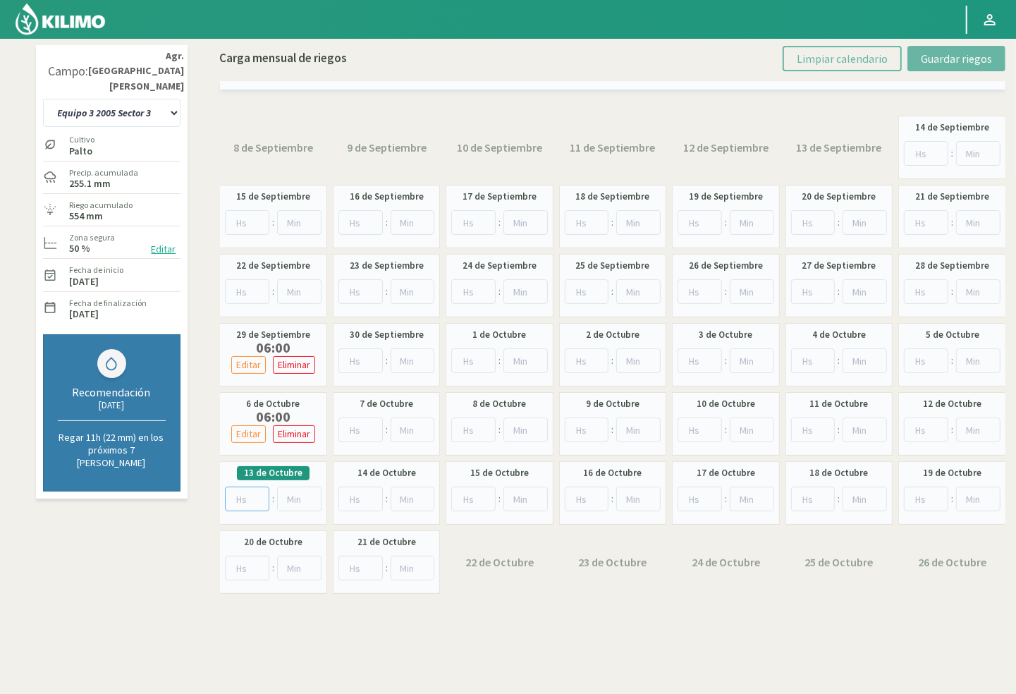
click at [247, 503] on input "number" at bounding box center [247, 498] width 44 height 25
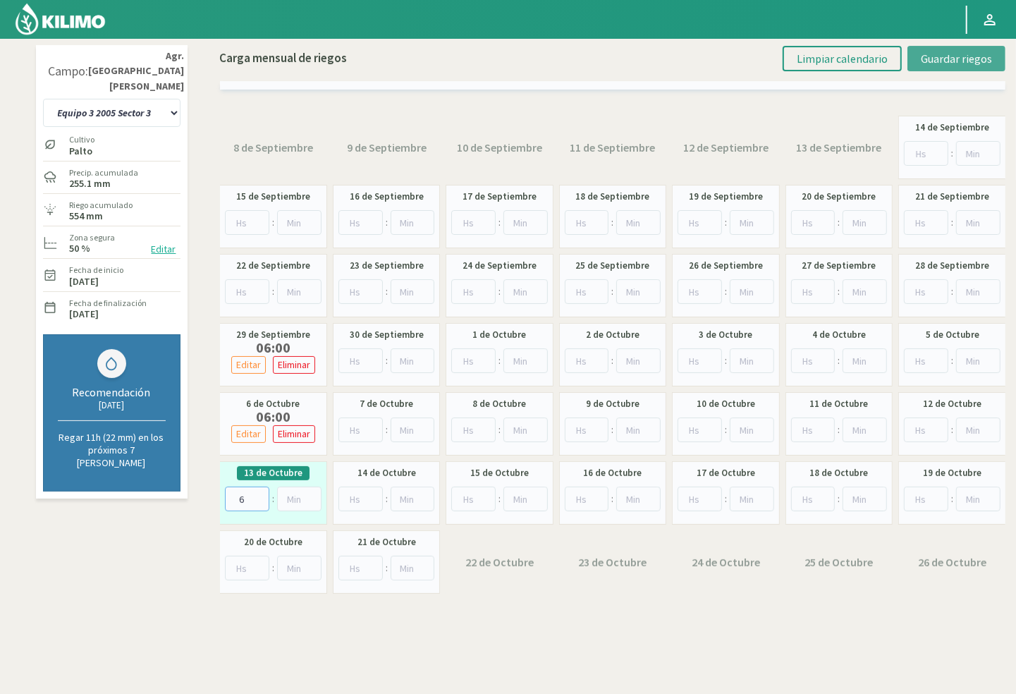
type input "6"
click at [943, 62] on span "Guardar riegos" at bounding box center [956, 58] width 71 height 14
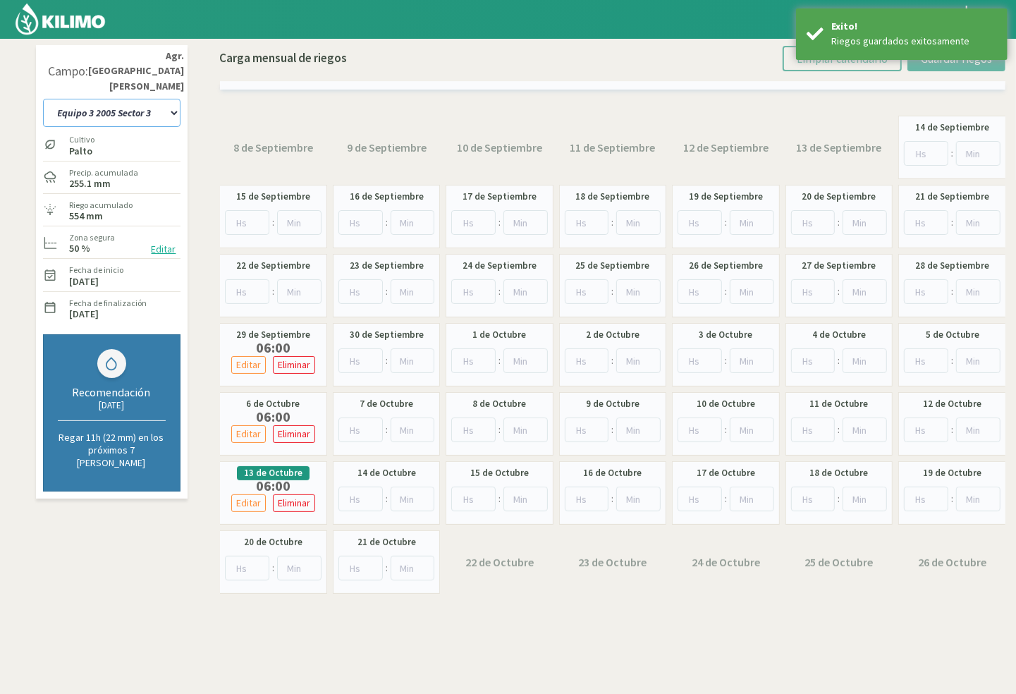
click at [145, 99] on select "10 11 12 13 1A 1B 26 27 E 3A 4 5 6 7 Cerezo 7 Ciruela 8 9 Equipo 1 2005 Sector …" at bounding box center [111, 113] width 137 height 28
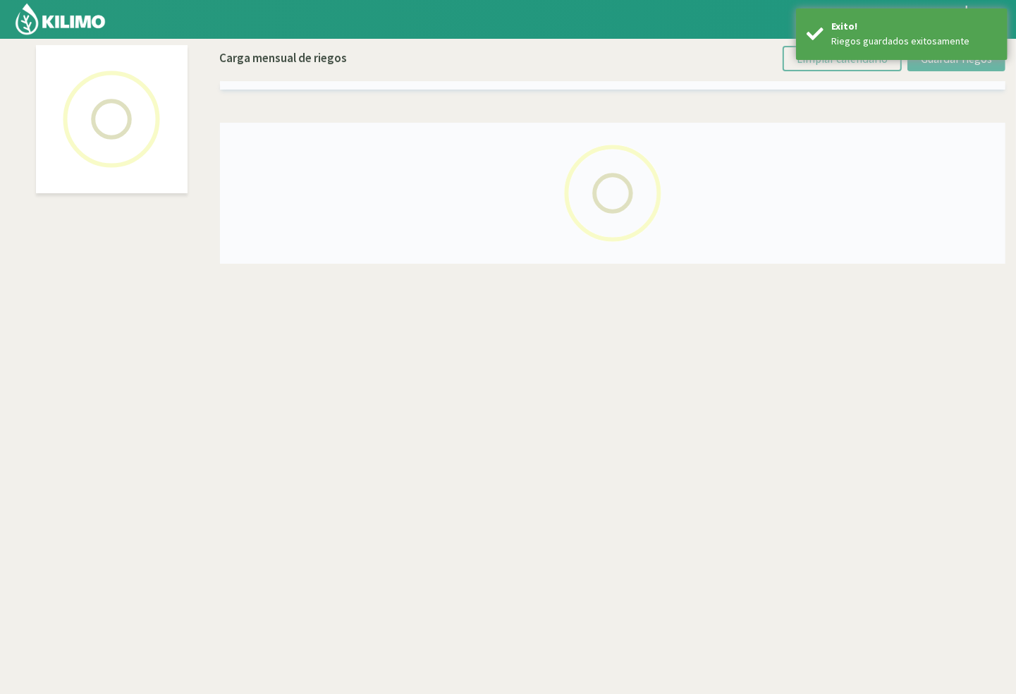
select select "33: Object"
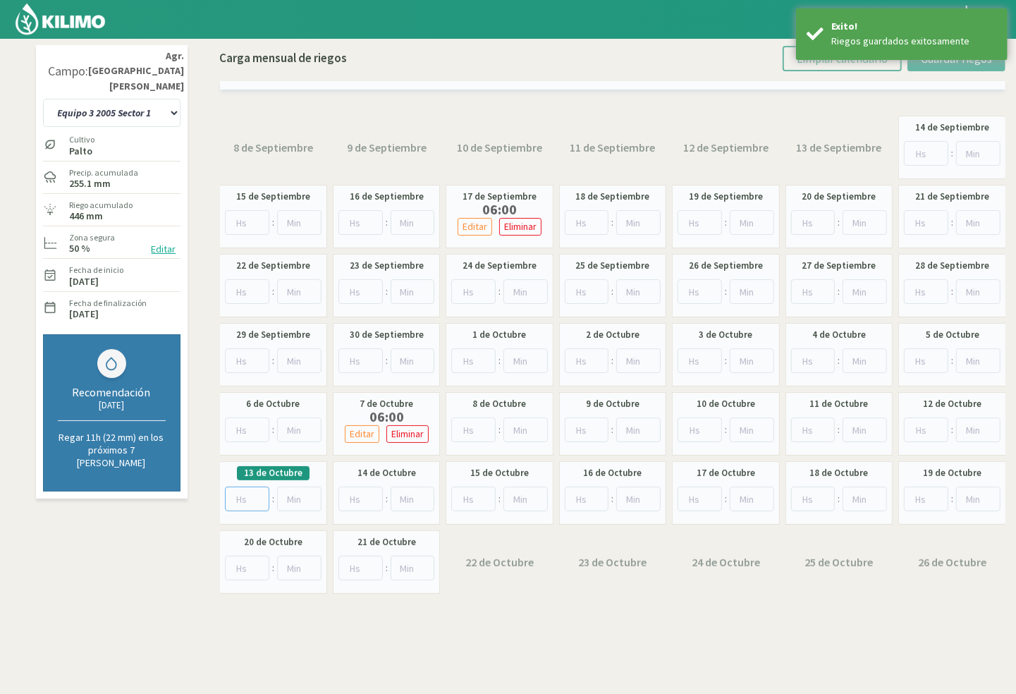
click at [250, 494] on input "number" at bounding box center [247, 498] width 44 height 25
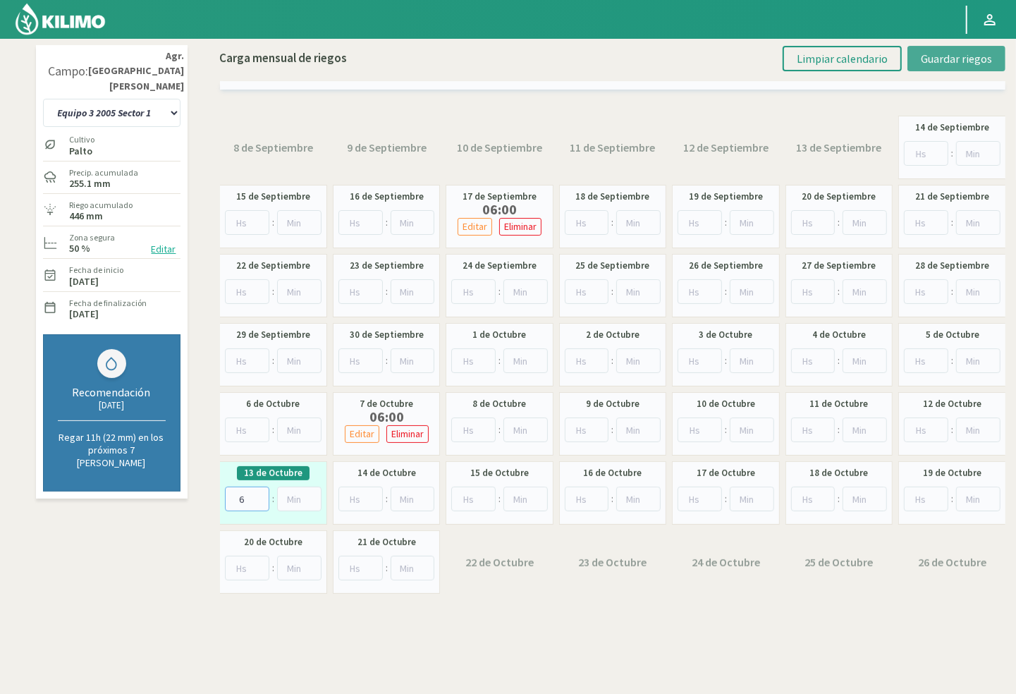
type input "6"
click at [952, 59] on span "Guardar riegos" at bounding box center [956, 58] width 71 height 14
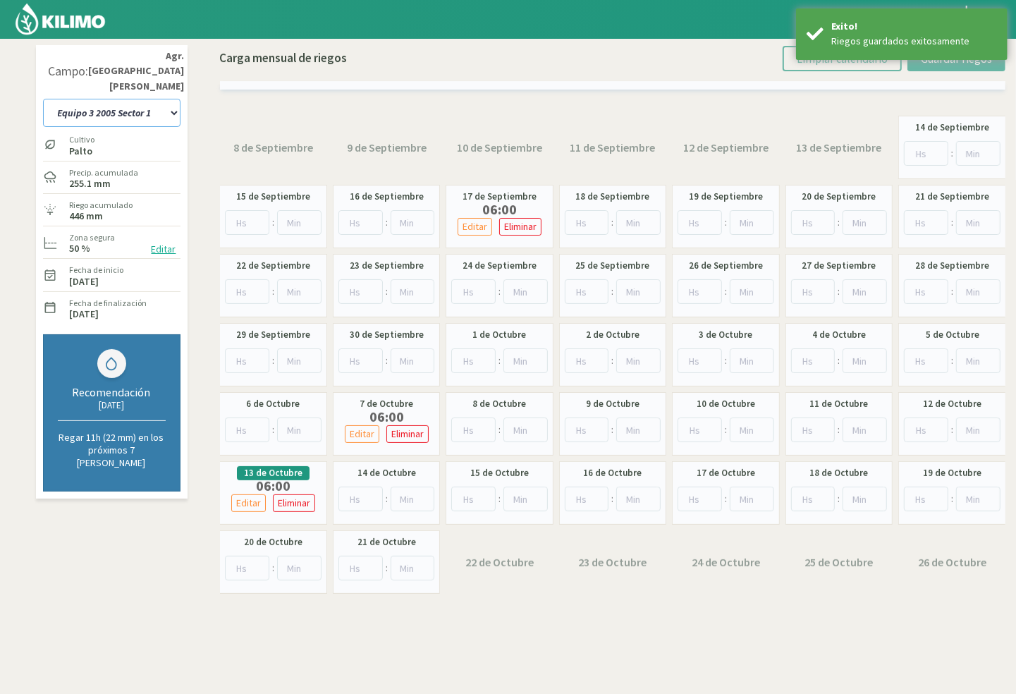
click at [85, 99] on select "10 11 12 13 1A 1B 26 27 E 3A 4 5 6 7 Cerezo 7 Ciruela 8 9 Equipo 1 2005 Sector …" at bounding box center [111, 113] width 137 height 28
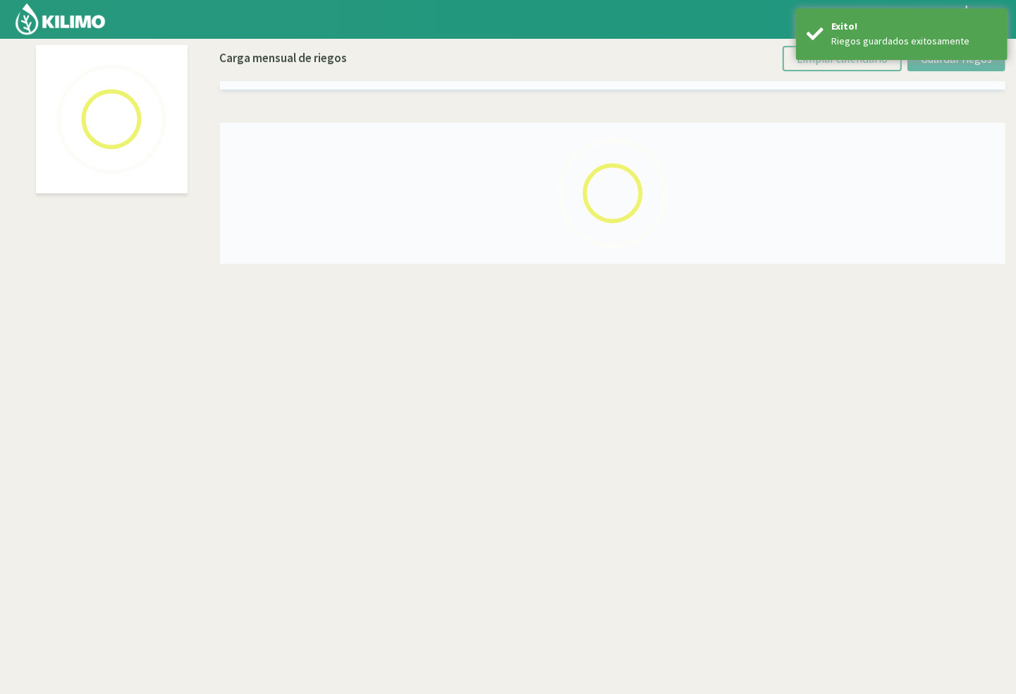
select select "25: Object"
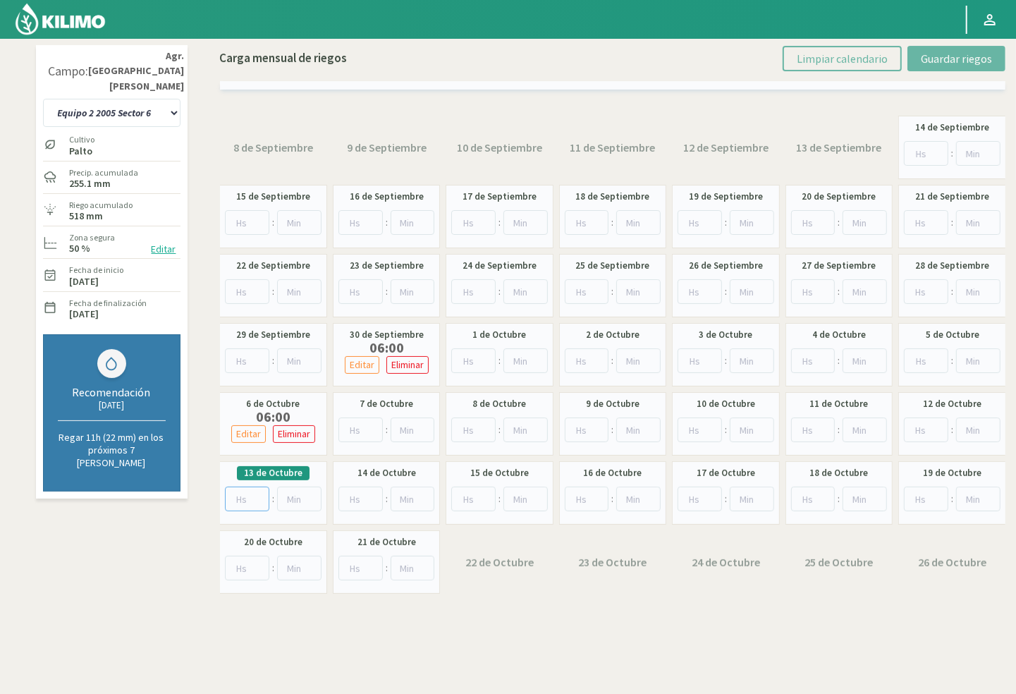
click at [252, 492] on input "number" at bounding box center [247, 498] width 44 height 25
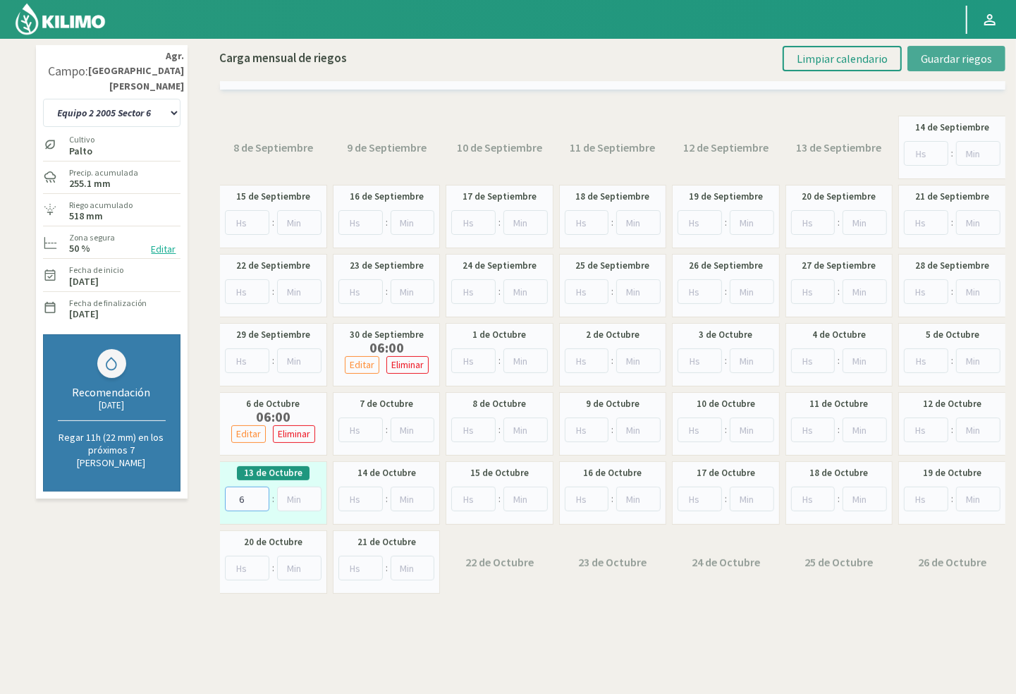
type input "6"
click at [945, 57] on span "Guardar riegos" at bounding box center [956, 58] width 71 height 14
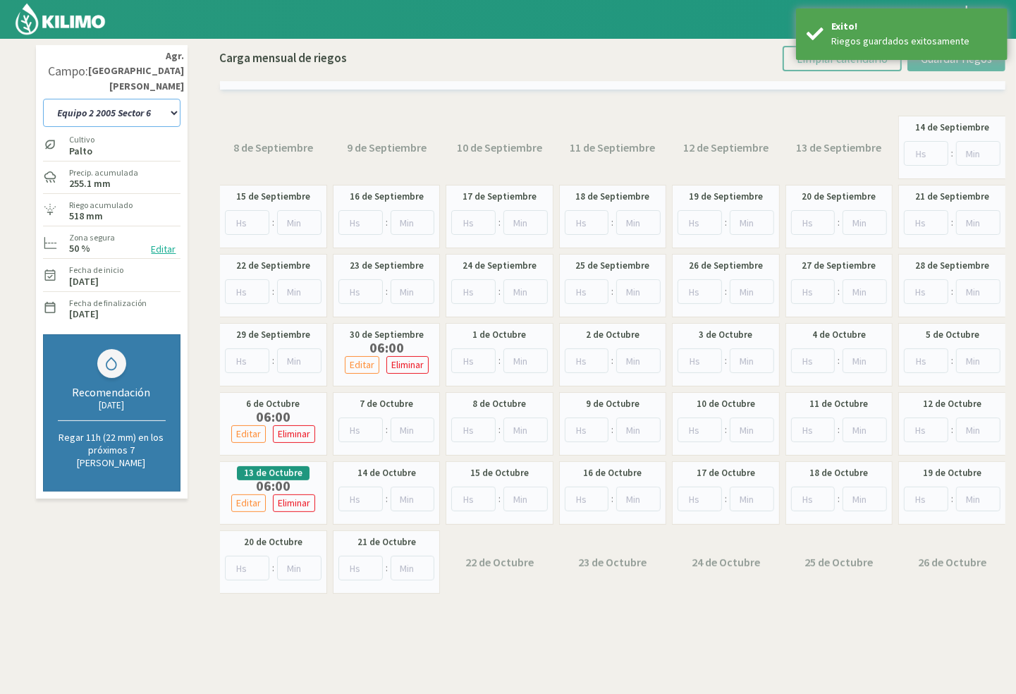
click at [121, 99] on select "10 11 12 13 1A 1B 26 27 E 3A 4 5 6 7 Cerezo 7 Ciruela 8 9 Equipo 1 2005 Sector …" at bounding box center [111, 113] width 137 height 28
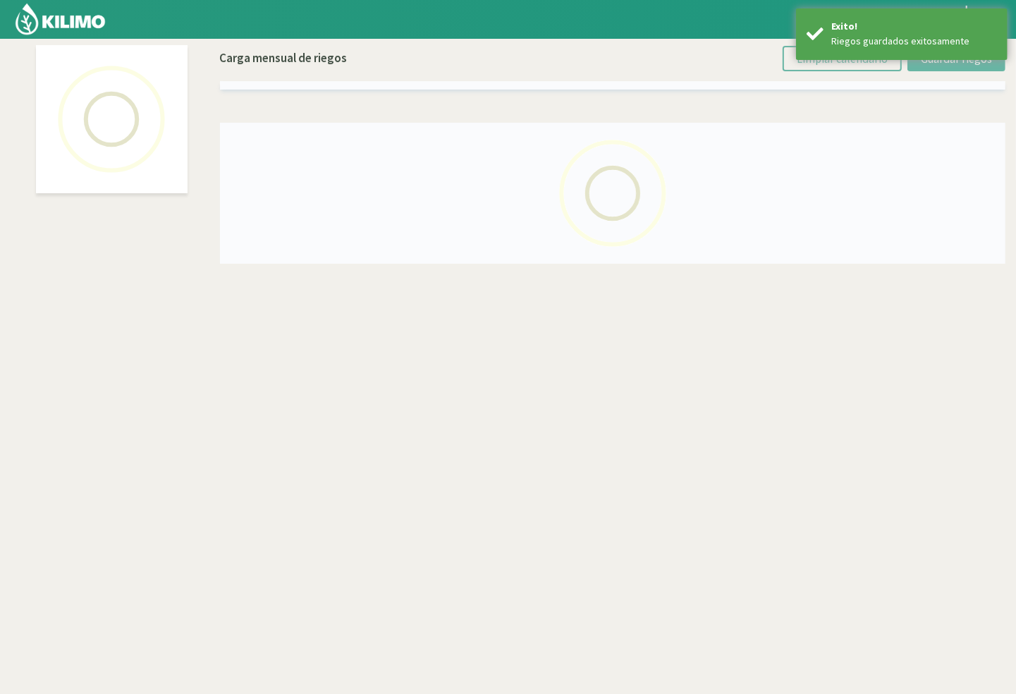
select select "24: Object"
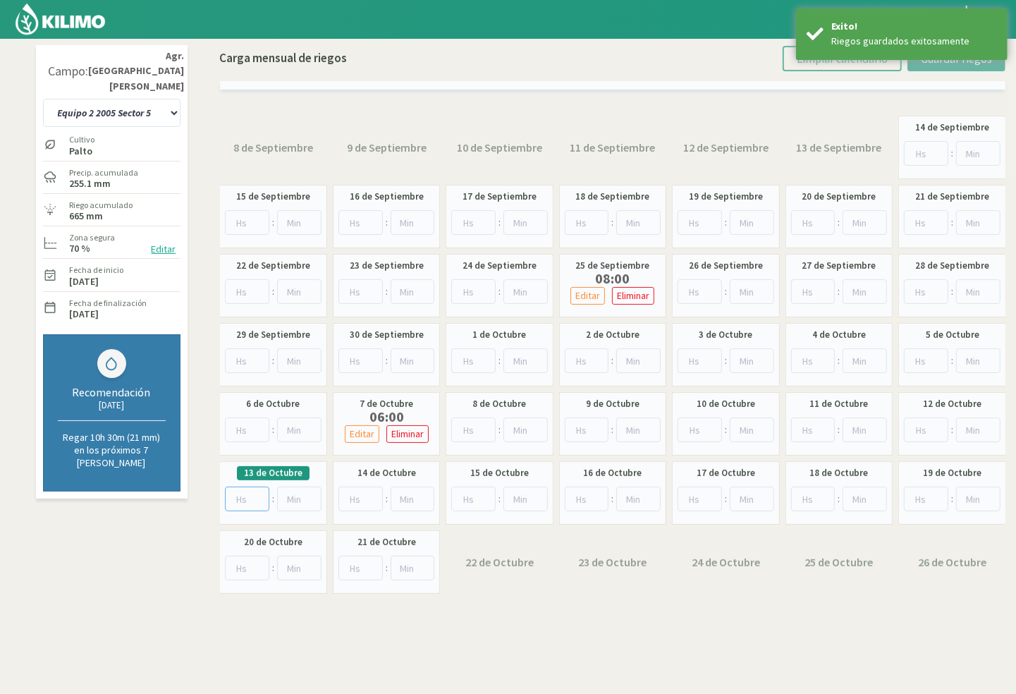
click at [243, 493] on input "number" at bounding box center [247, 498] width 44 height 25
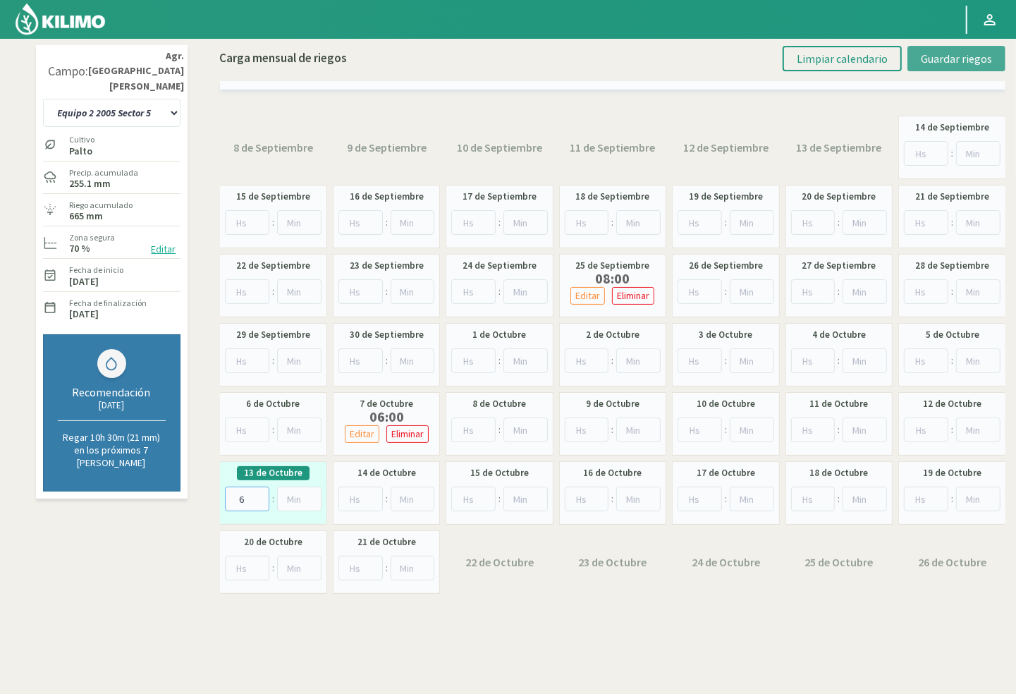
type input "6"
click at [946, 56] on span "Guardar riegos" at bounding box center [956, 58] width 71 height 14
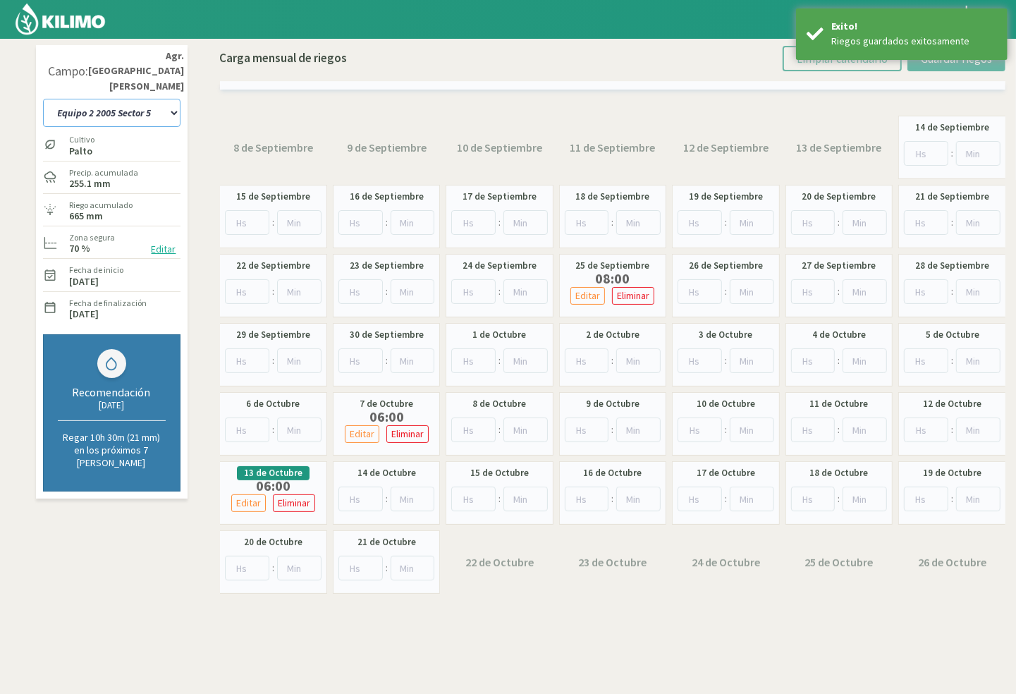
click at [117, 99] on select "10 11 12 13 1A 1B 26 27 E 3A 4 5 6 7 Cerezo 7 Ciruela 8 9 Equipo 1 2005 Sector …" at bounding box center [111, 113] width 137 height 28
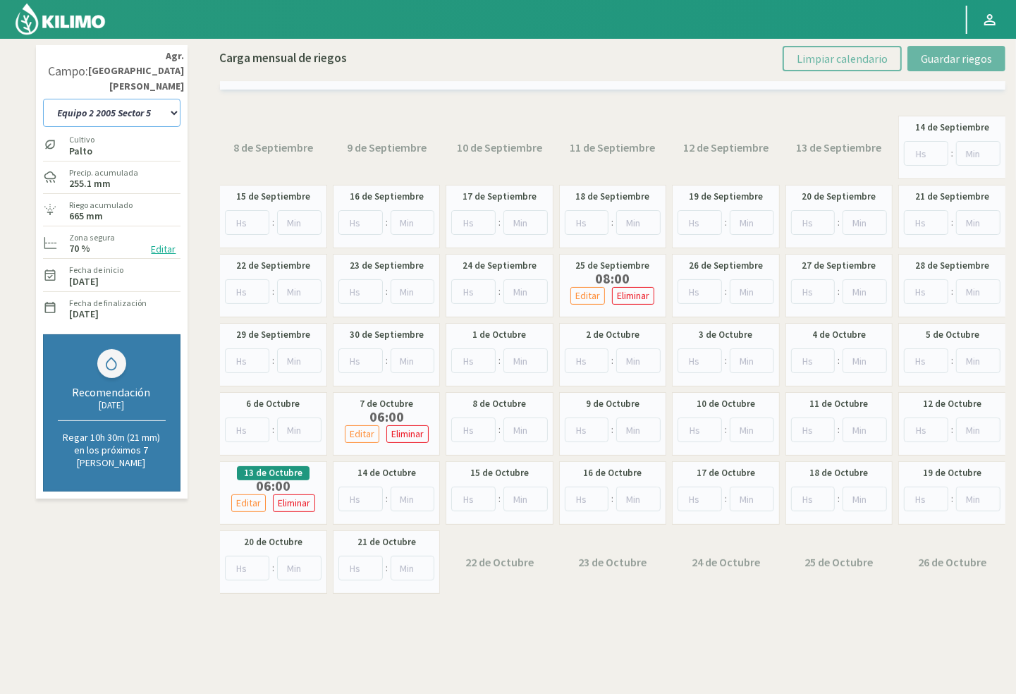
click at [82, 99] on select "10 11 12 13 1A 1B 26 27 E 3A 4 5 6 7 Cerezo 7 Ciruela 8 9 Equipo 1 2005 Sector …" at bounding box center [111, 113] width 137 height 28
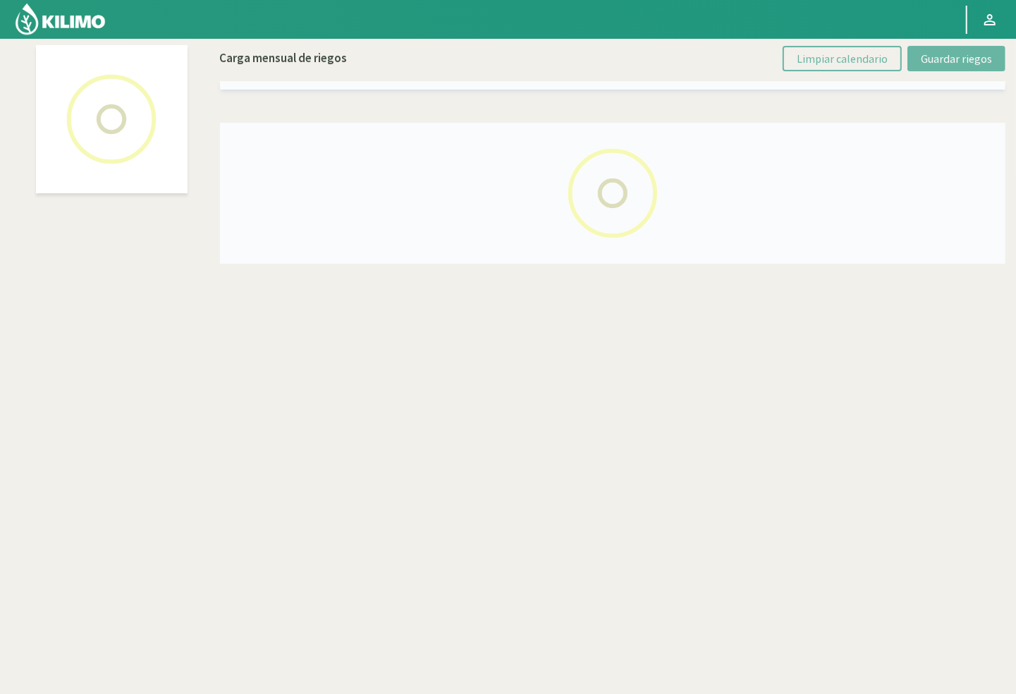
select select "48: Object"
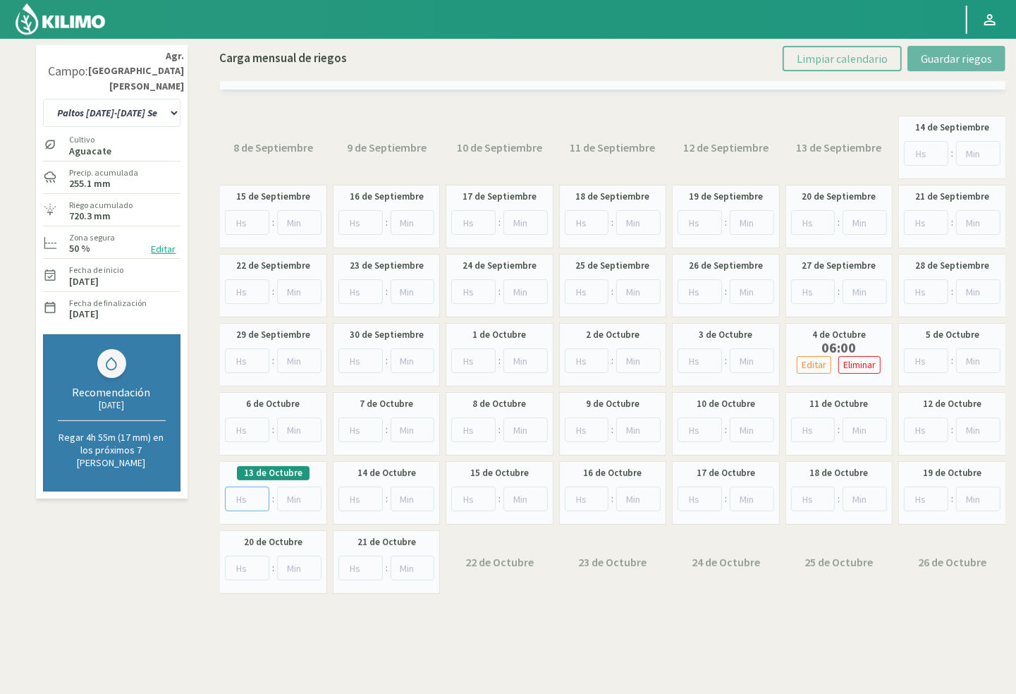
click at [240, 495] on input "number" at bounding box center [247, 498] width 44 height 25
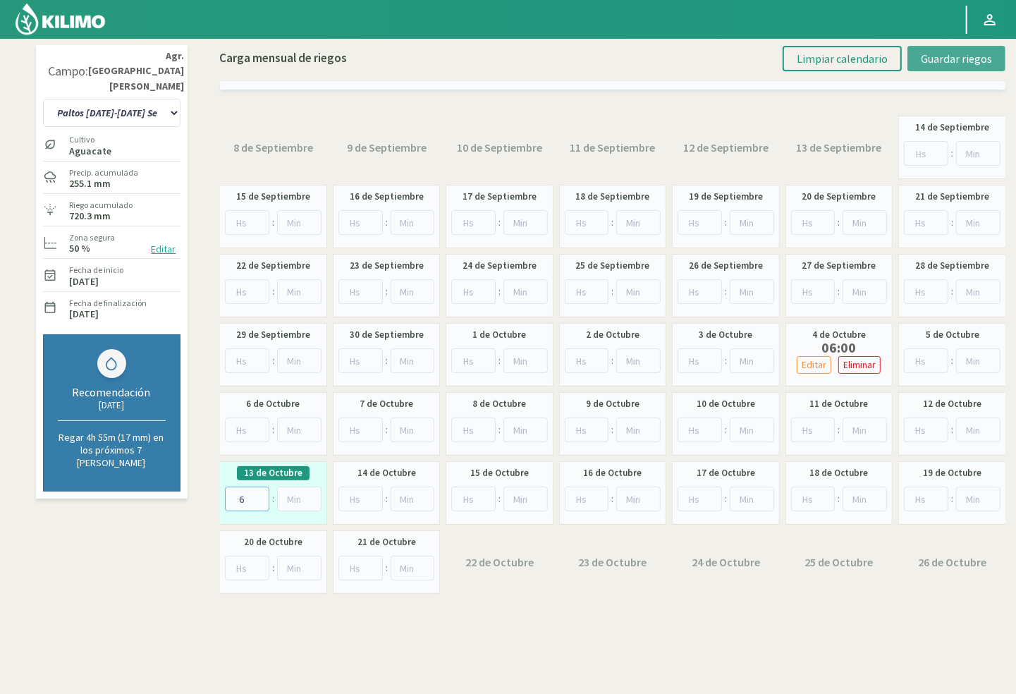
type input "6"
click at [945, 54] on span "Guardar riegos" at bounding box center [956, 58] width 71 height 14
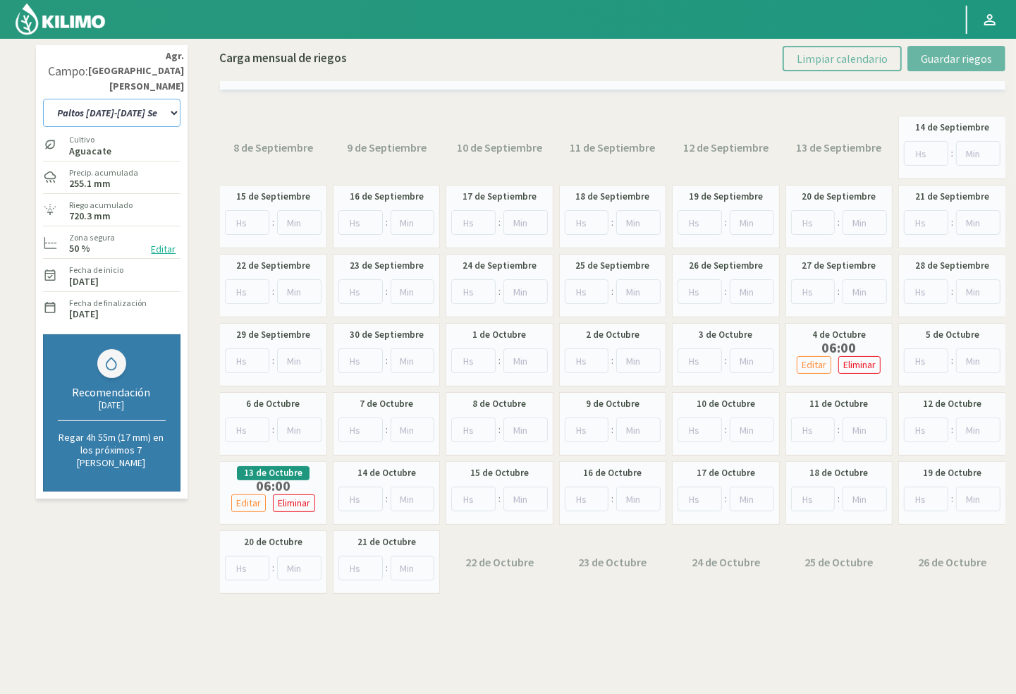
click at [136, 102] on select "10 11 12 13 1A 1B 26 27 E 3A 4 5 6 7 Cerezo 7 Ciruela 8 9 Equipo 1 2005 Sector …" at bounding box center [111, 113] width 137 height 28
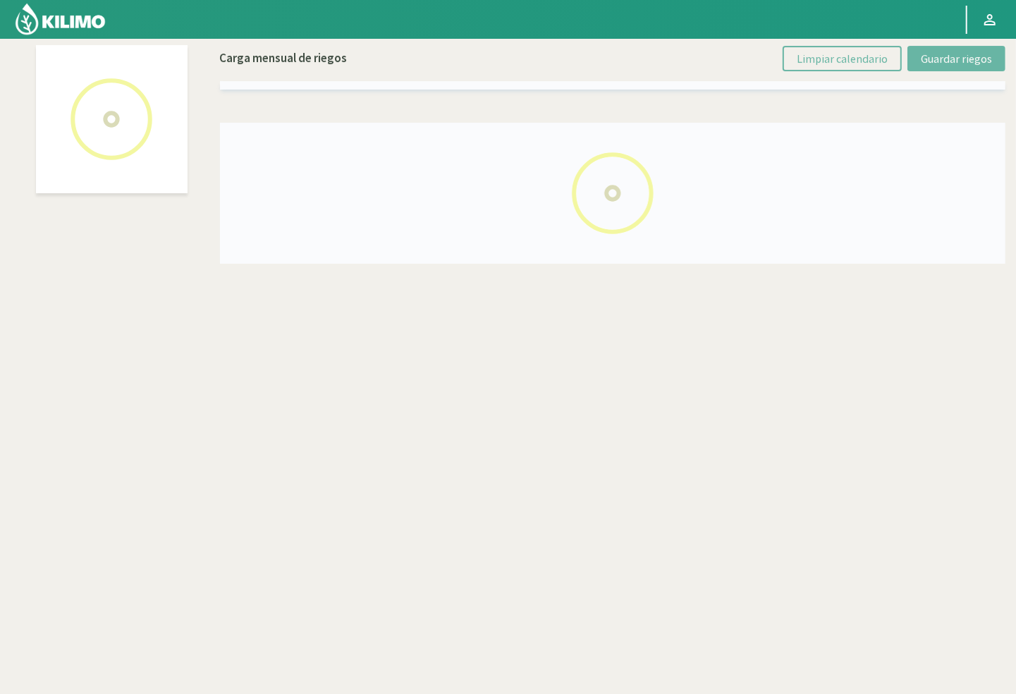
select select "39: Object"
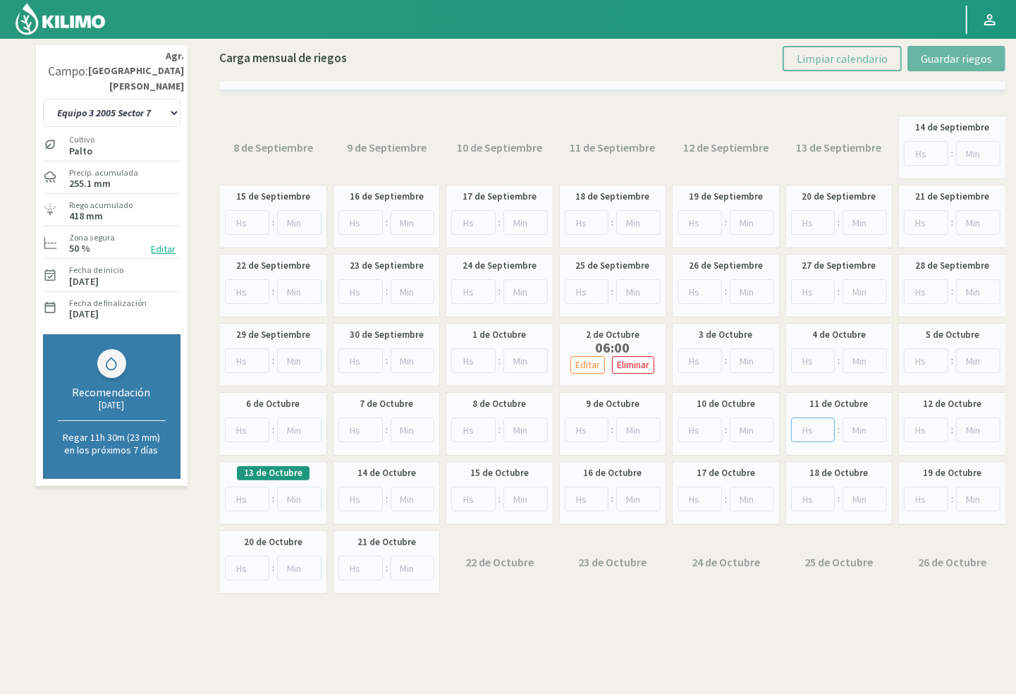
click at [811, 436] on input "number" at bounding box center [813, 429] width 44 height 25
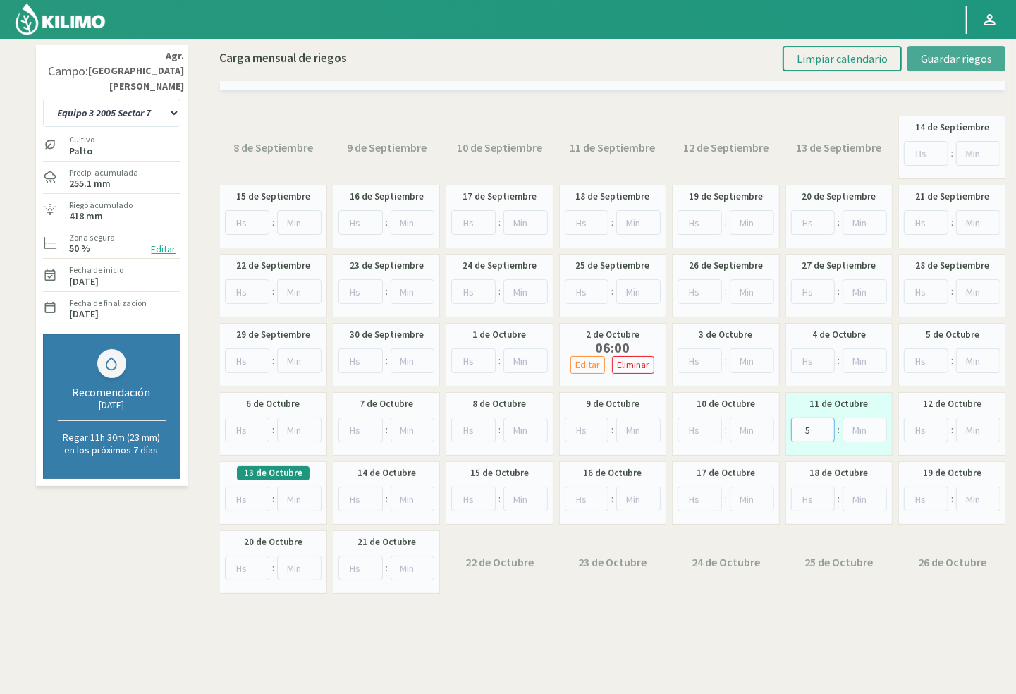
type input "5"
click at [949, 52] on span "Guardar riegos" at bounding box center [956, 58] width 71 height 14
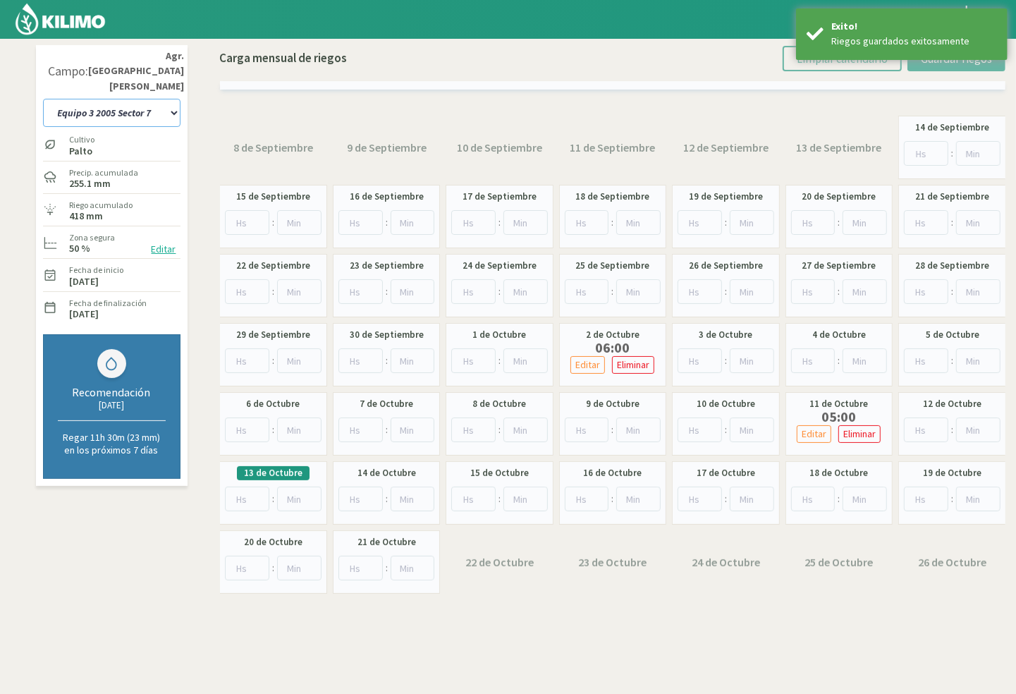
click at [108, 99] on select "10 11 12 13 1A 1B 26 27 E 3A 4 5 6 7 Cerezo 7 Ciruela 8 9 Equipo 1 2005 Sector …" at bounding box center [111, 113] width 137 height 28
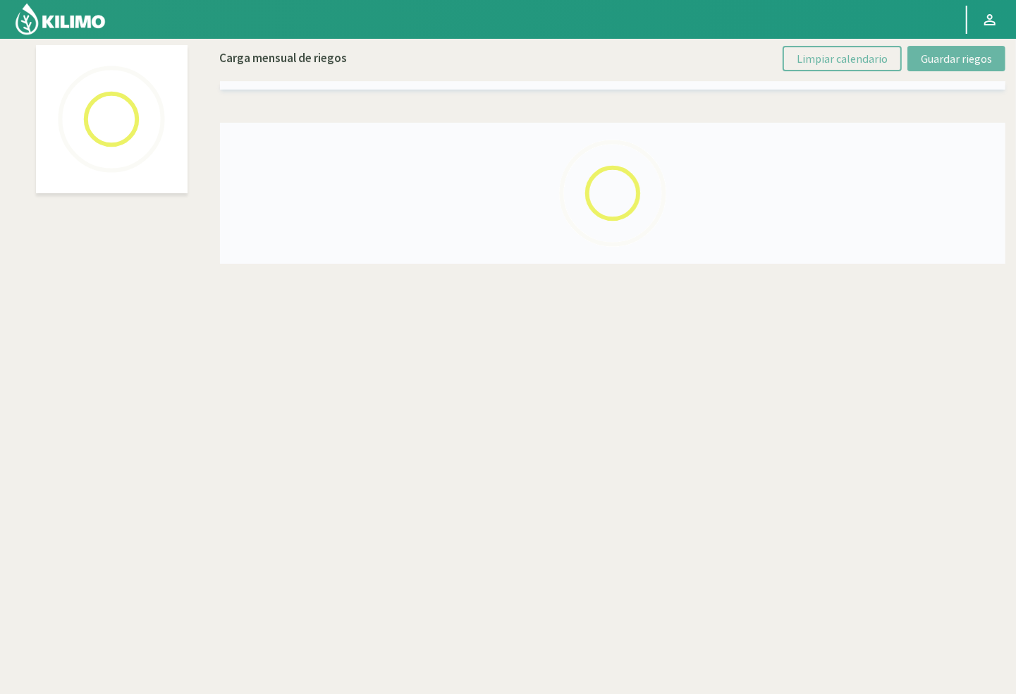
select select "23: Object"
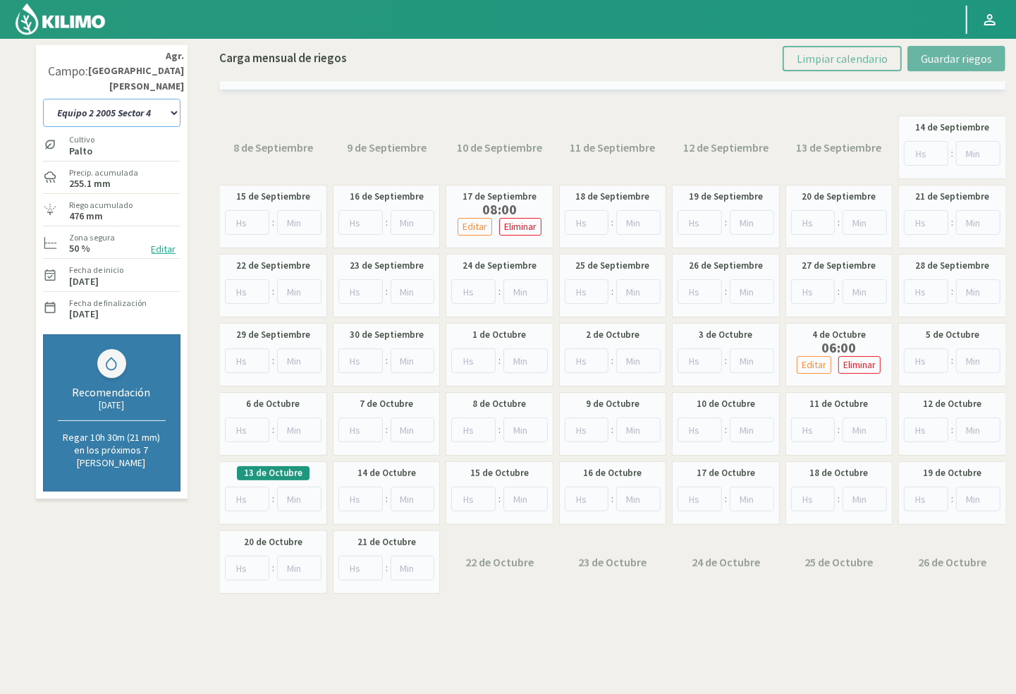
click at [116, 102] on select "10 11 12 13 1A 1B 26 27 E 3A 4 5 6 7 Cerezo 7 Ciruela 8 9 Equipo 1 2005 Sector …" at bounding box center [111, 113] width 137 height 28
click at [818, 435] on input "number" at bounding box center [813, 429] width 44 height 25
type input "5"
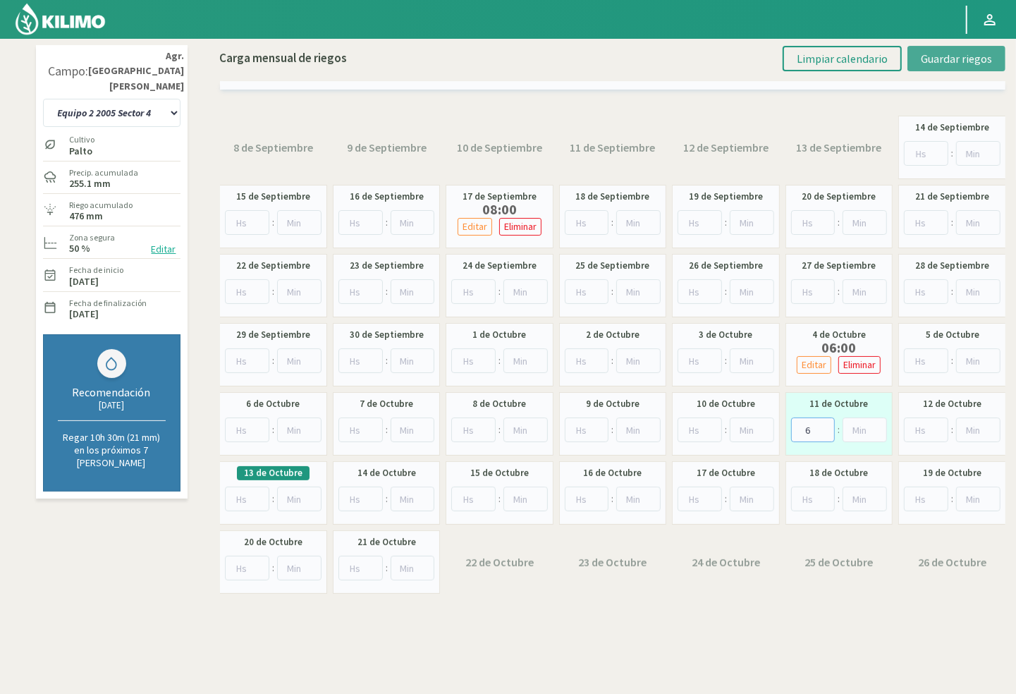
type input "6"
click at [928, 47] on button "Guardar riegos" at bounding box center [956, 58] width 98 height 25
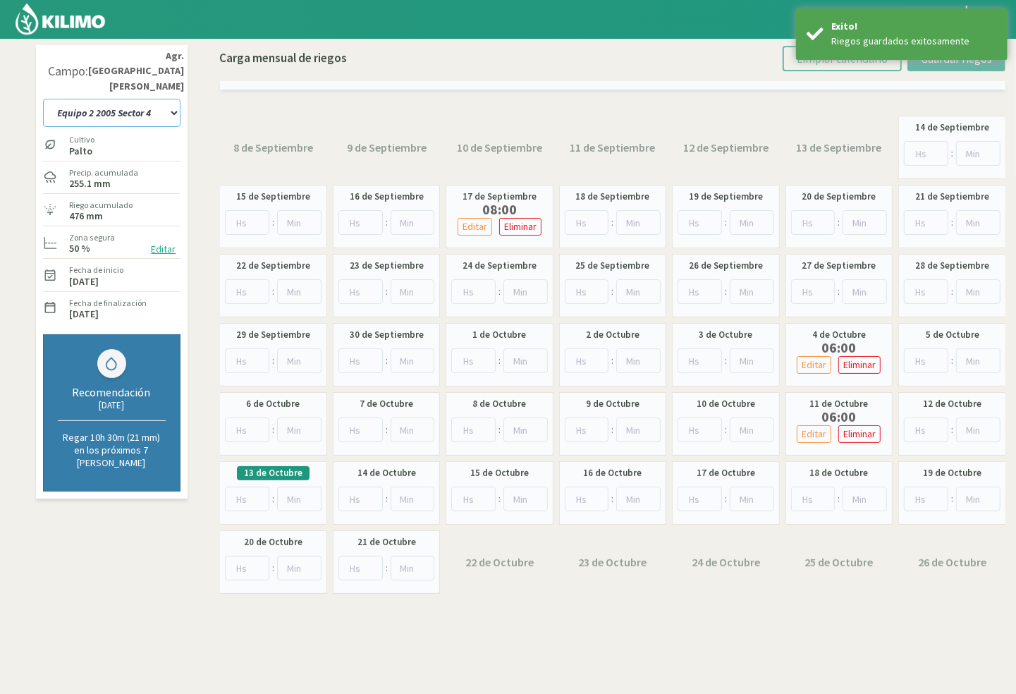
click at [121, 99] on select "10 11 12 13 1A 1B 26 27 E 3A 4 5 6 7 Cerezo 7 Ciruela 8 9 Equipo 1 2005 Sector …" at bounding box center [111, 113] width 137 height 28
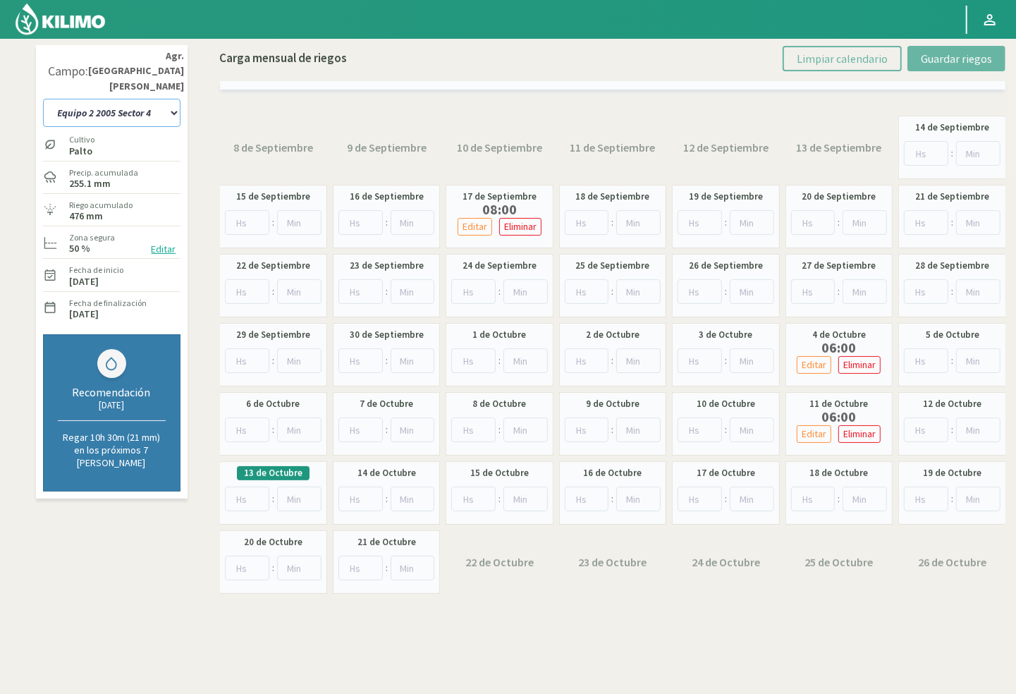
click at [100, 99] on select "10 11 12 13 1A 1B 26 27 E 3A 4 5 6 7 Cerezo 7 Ciruela 8 9 Equipo 1 2005 Sector …" at bounding box center [111, 113] width 137 height 28
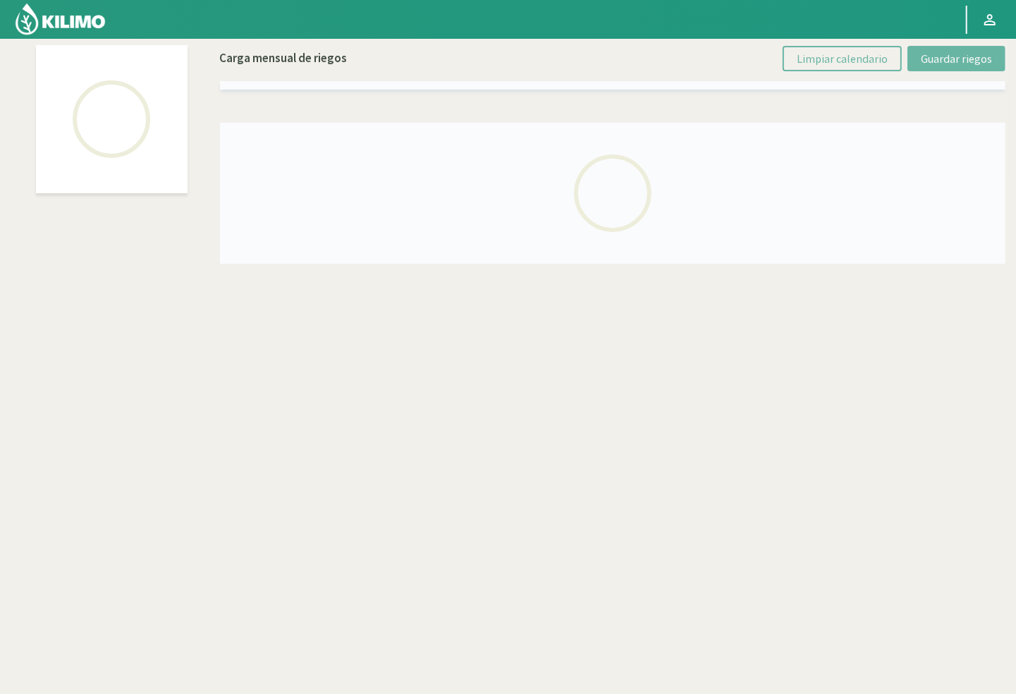
select select "51: Object"
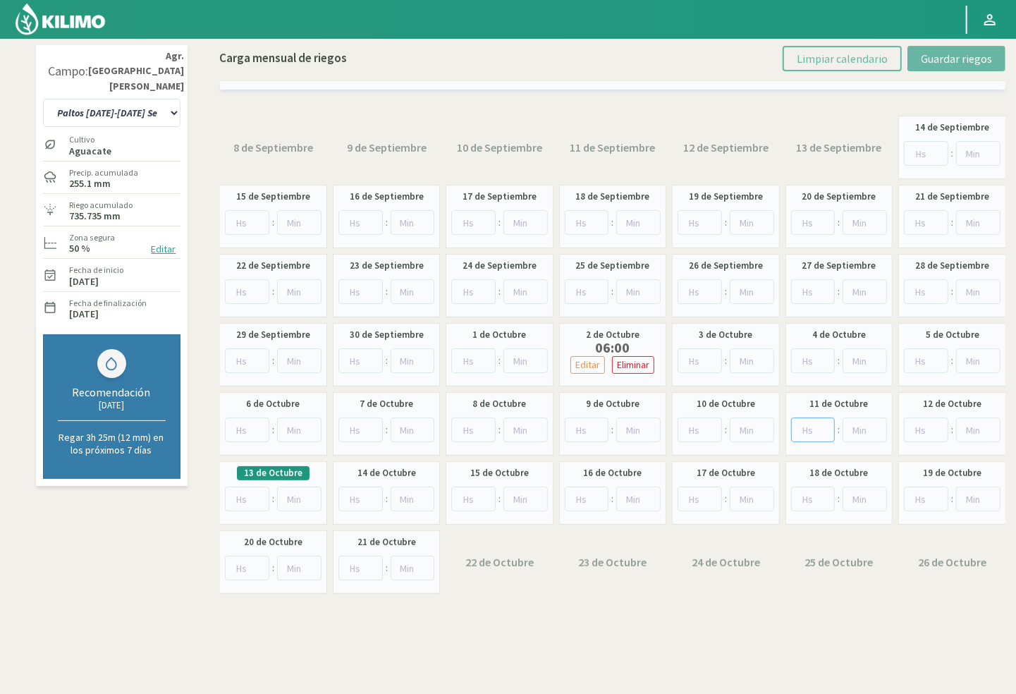
click at [804, 427] on input "number" at bounding box center [813, 429] width 44 height 25
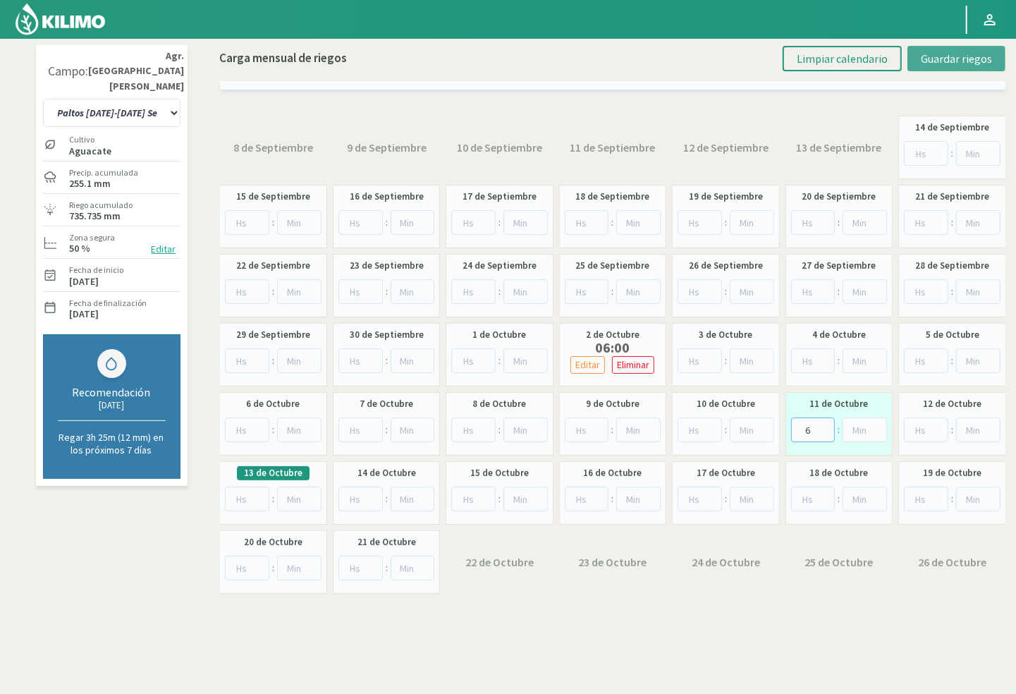
type input "6"
click at [923, 52] on span "Guardar riegos" at bounding box center [956, 58] width 71 height 14
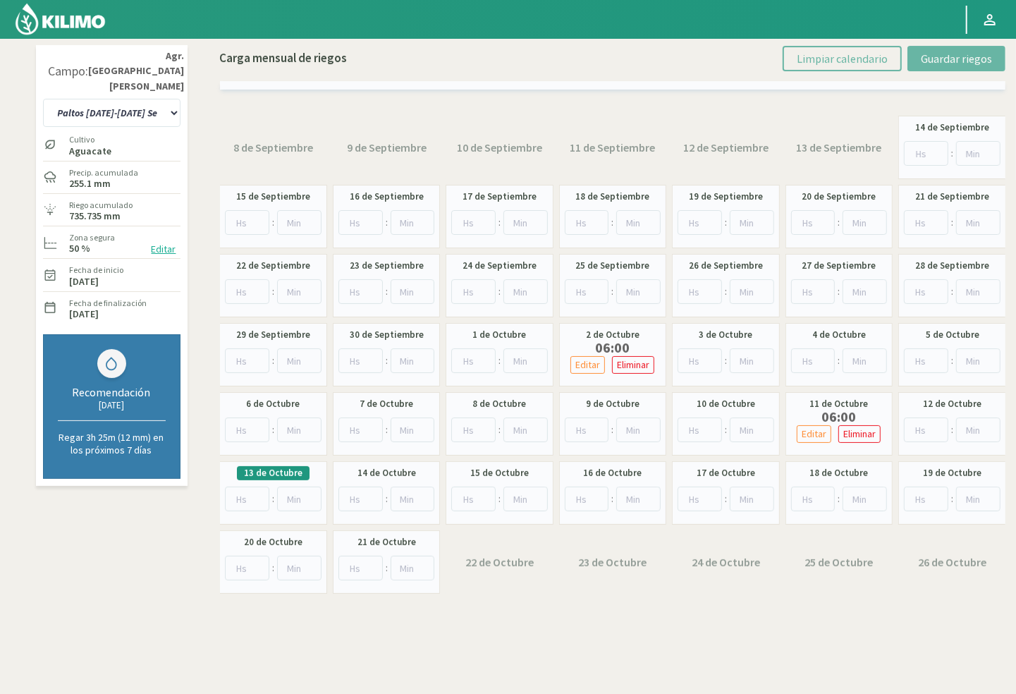
drag, startPoint x: 739, startPoint y: 156, endPoint x: 699, endPoint y: 89, distance: 78.1
click at [739, 156] on div "12 de Septiembre" at bounding box center [725, 147] width 107 height 63
